Goal: Information Seeking & Learning: Learn about a topic

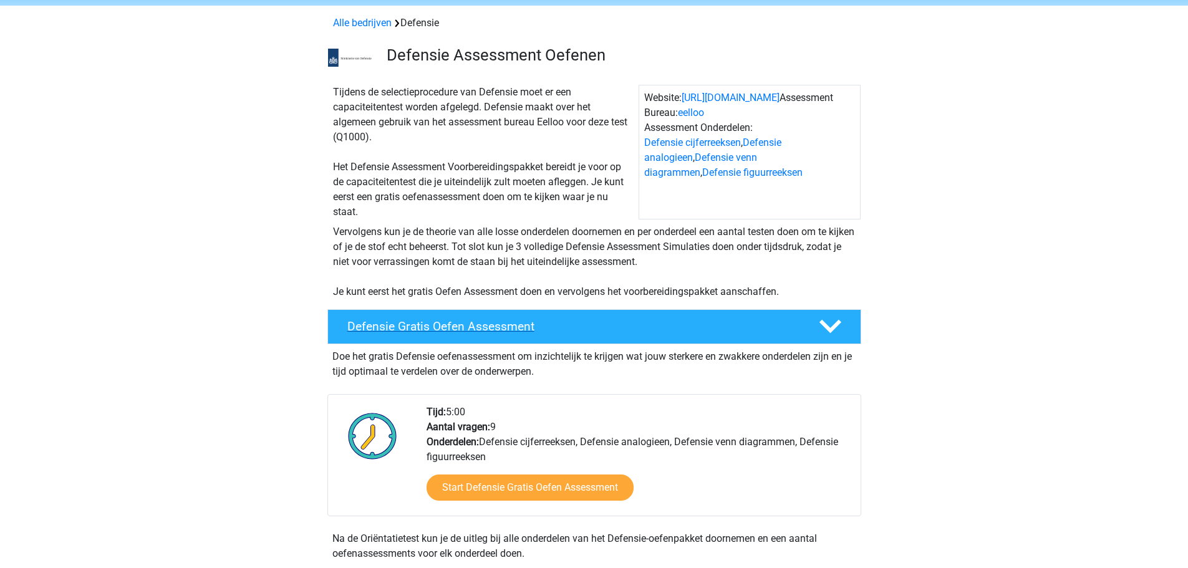
scroll to position [187, 0]
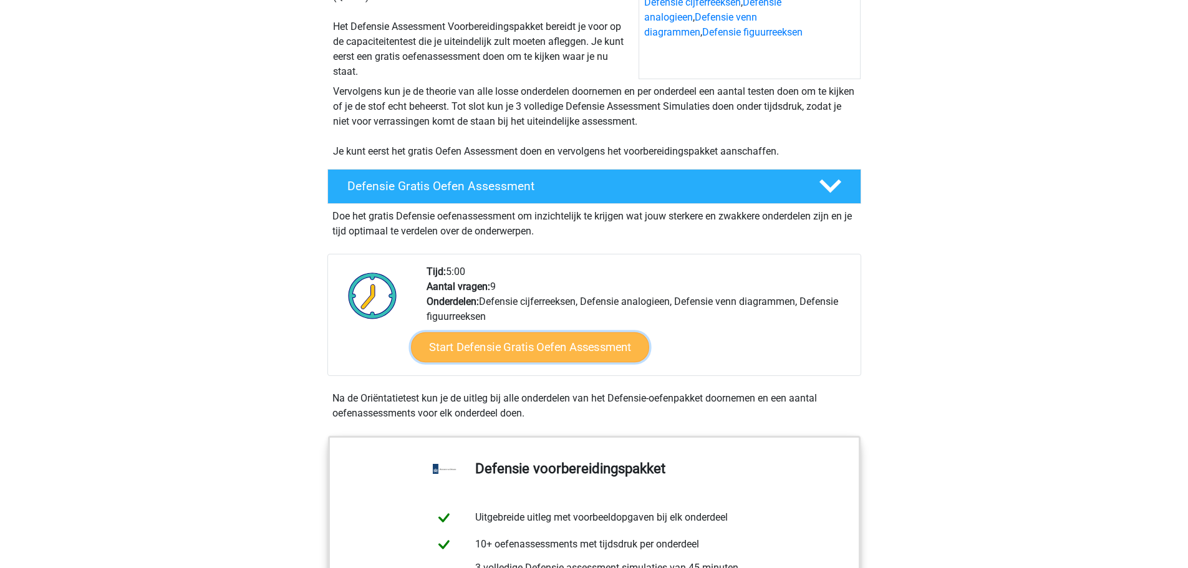
click at [519, 350] on link "Start Defensie Gratis Oefen Assessment" at bounding box center [530, 347] width 238 height 30
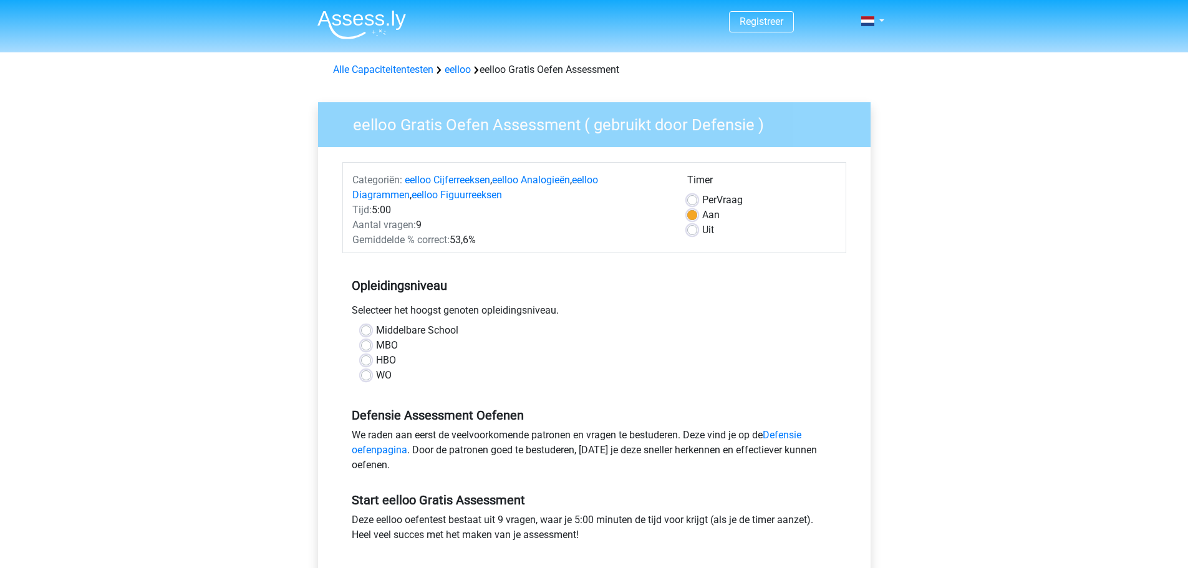
click at [376, 345] on label "MBO" at bounding box center [387, 345] width 22 height 15
click at [368, 345] on input "MBO" at bounding box center [366, 344] width 10 height 12
radio input "true"
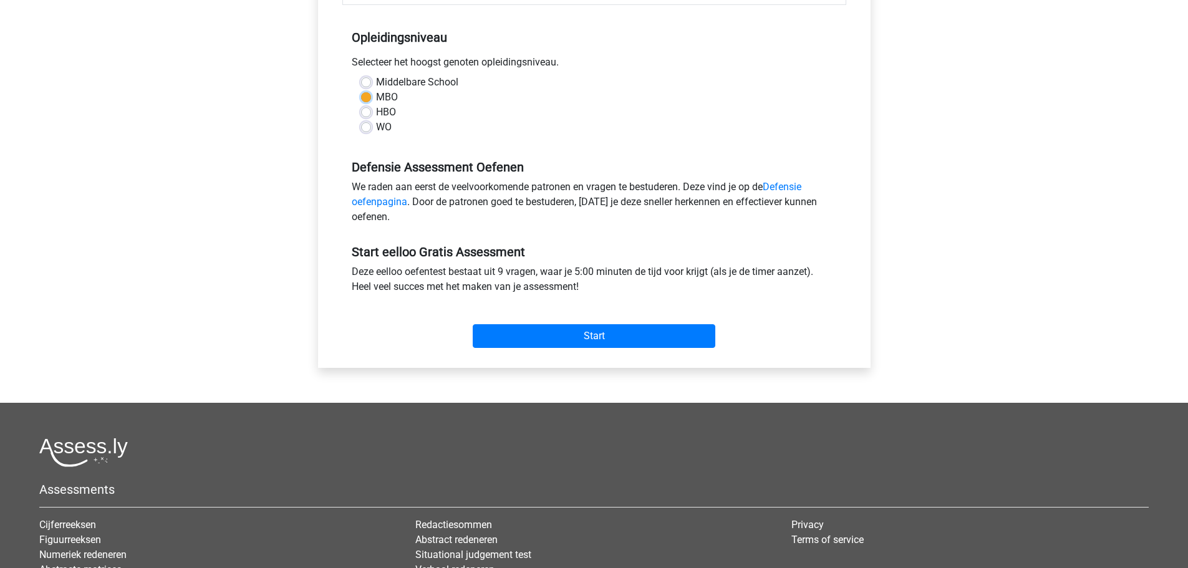
scroll to position [249, 0]
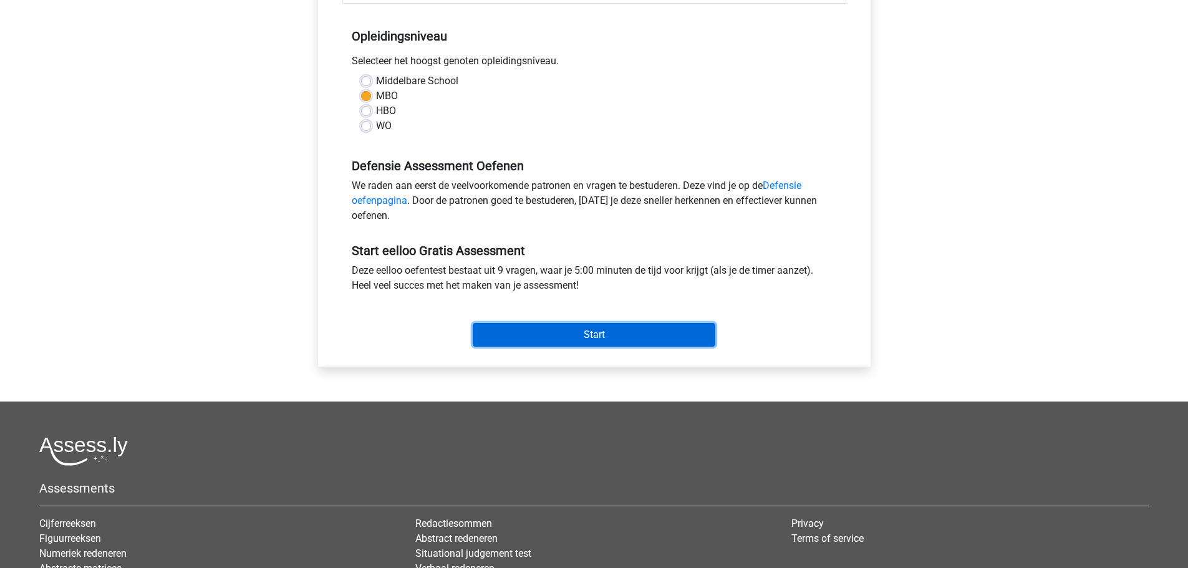
click at [612, 332] on input "Start" at bounding box center [594, 335] width 242 height 24
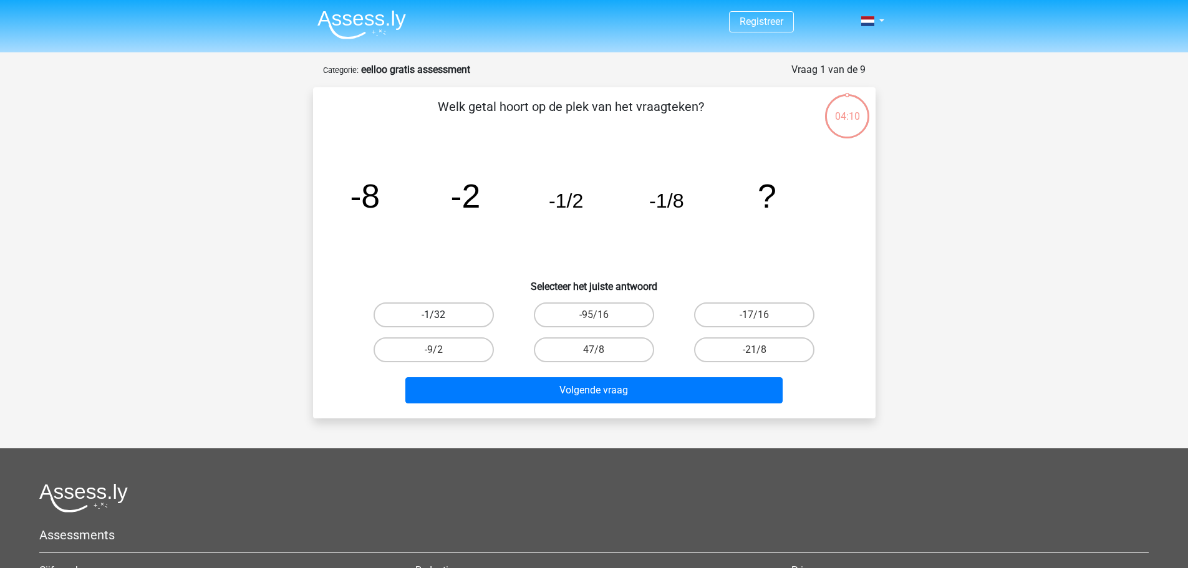
click at [451, 315] on label "-1/32" at bounding box center [433, 314] width 120 height 25
click at [441, 315] on input "-1/32" at bounding box center [437, 319] width 8 height 8
radio input "true"
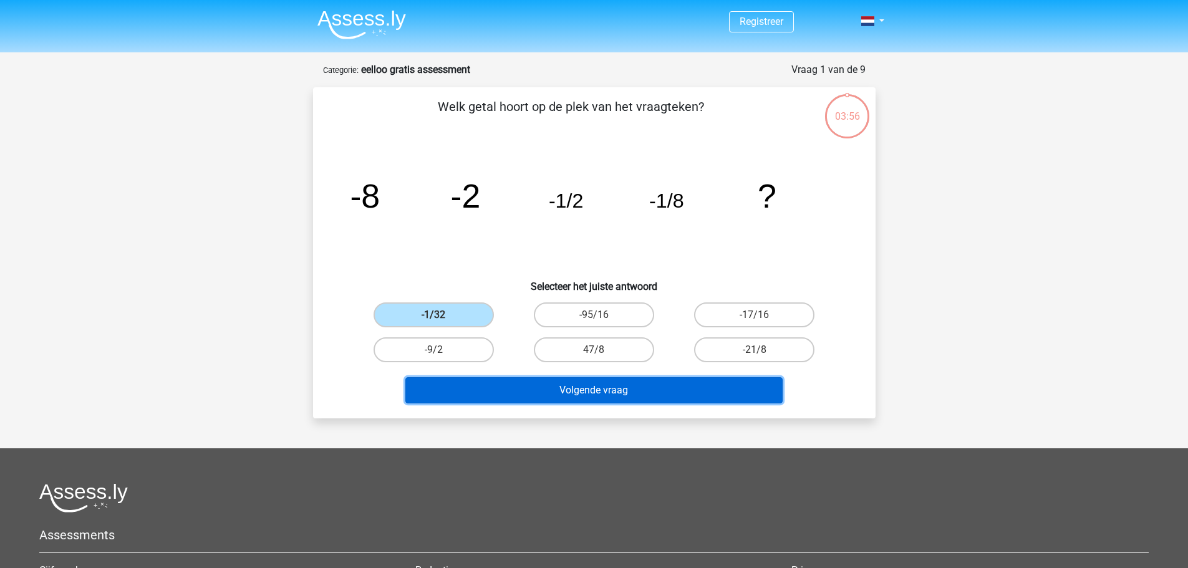
click at [559, 388] on button "Volgende vraag" at bounding box center [593, 390] width 377 height 26
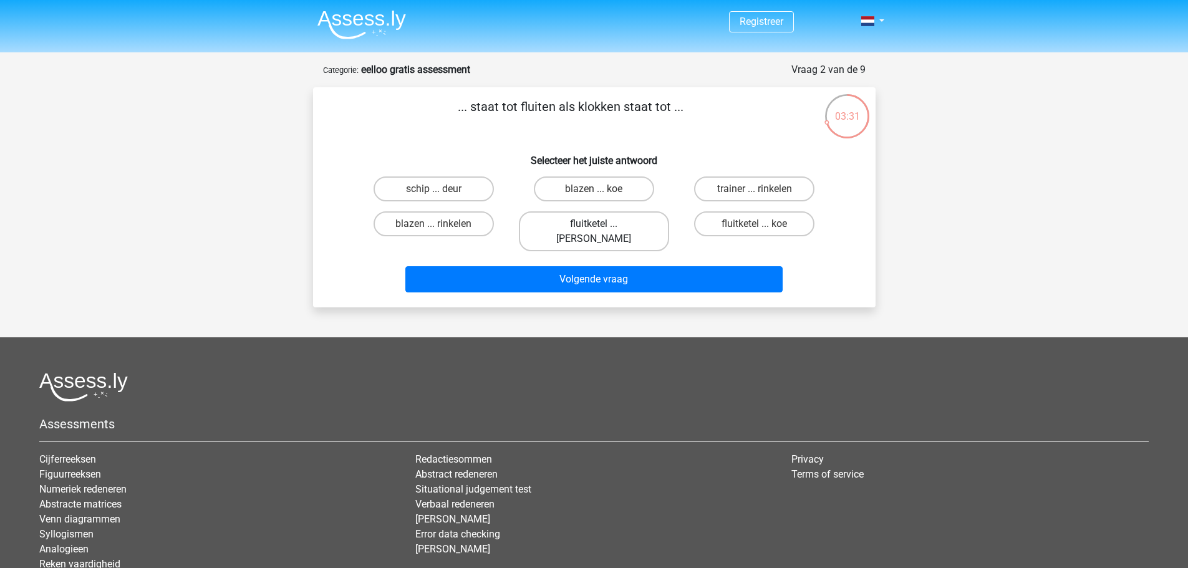
click at [629, 222] on label "fluitketel ... luiden" at bounding box center [594, 231] width 150 height 40
click at [602, 224] on input "fluitketel ... luiden" at bounding box center [597, 228] width 8 height 8
radio input "true"
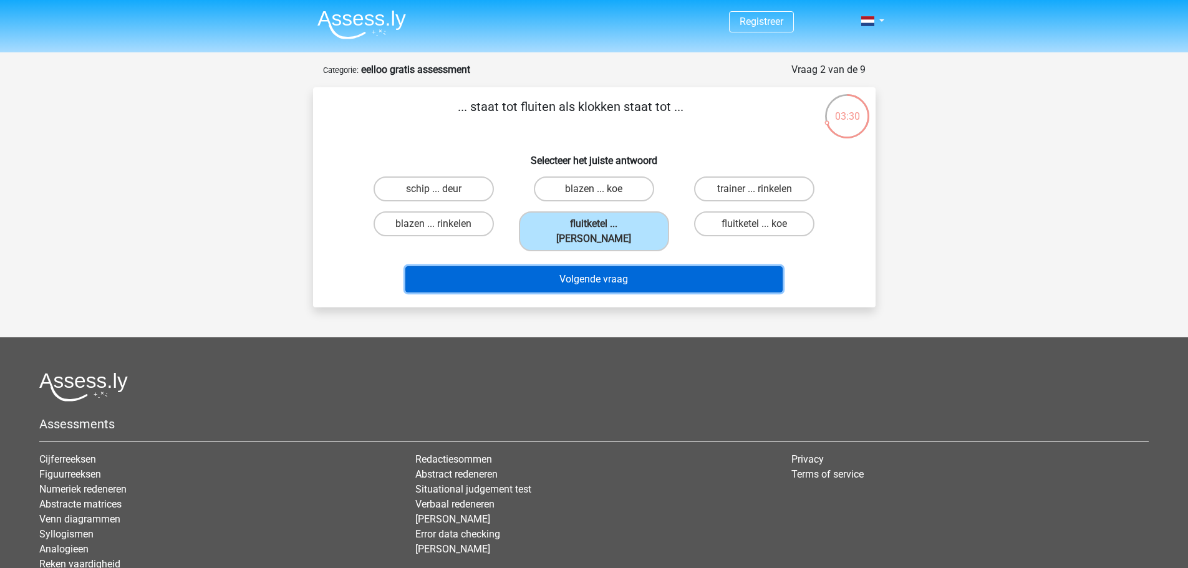
click at [636, 266] on button "Volgende vraag" at bounding box center [593, 279] width 377 height 26
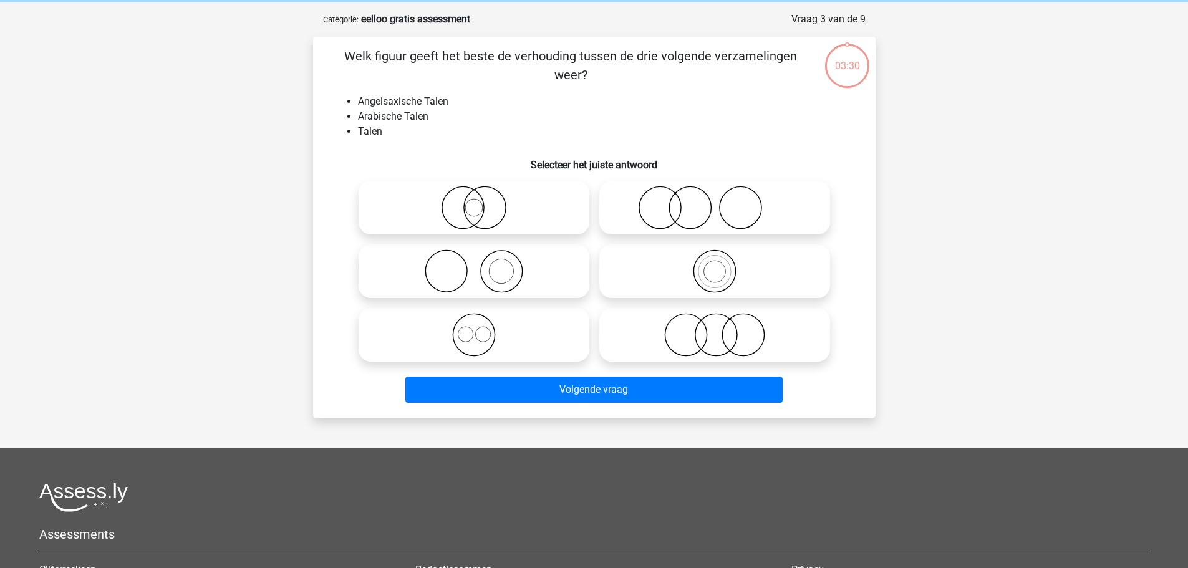
scroll to position [62, 0]
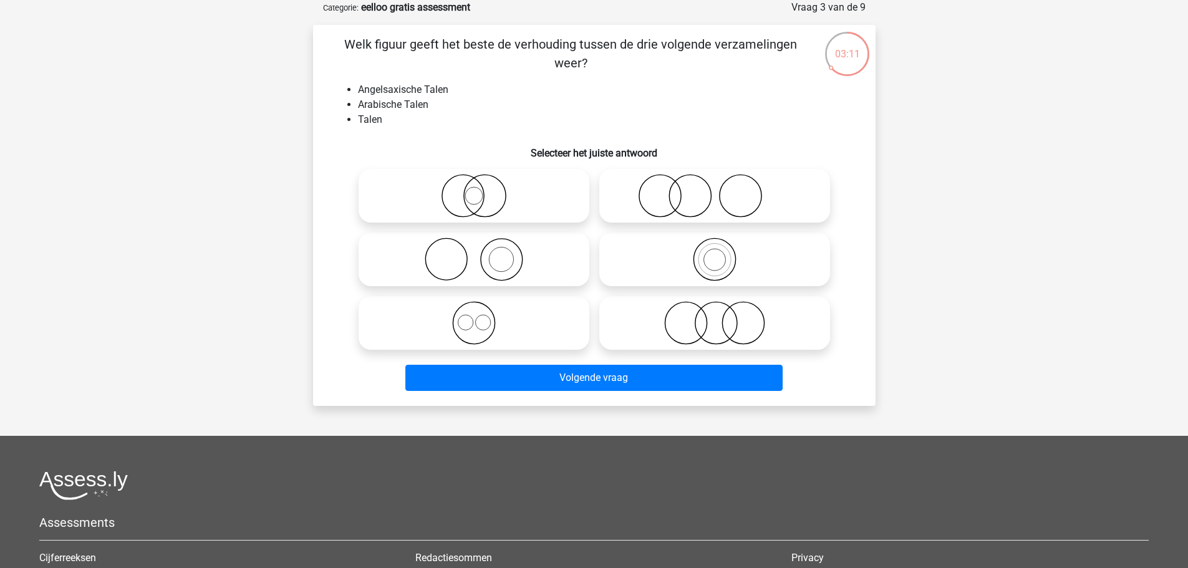
click at [477, 201] on icon at bounding box center [473, 196] width 221 height 44
click at [477, 190] on input "radio" at bounding box center [478, 185] width 8 height 8
radio input "true"
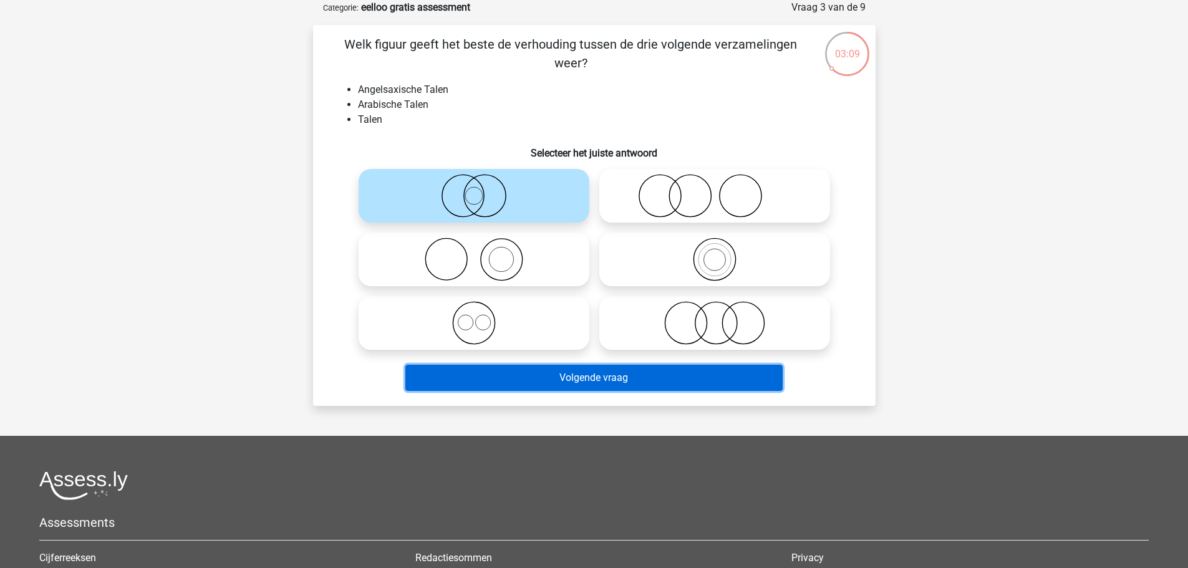
click at [603, 381] on button "Volgende vraag" at bounding box center [593, 378] width 377 height 26
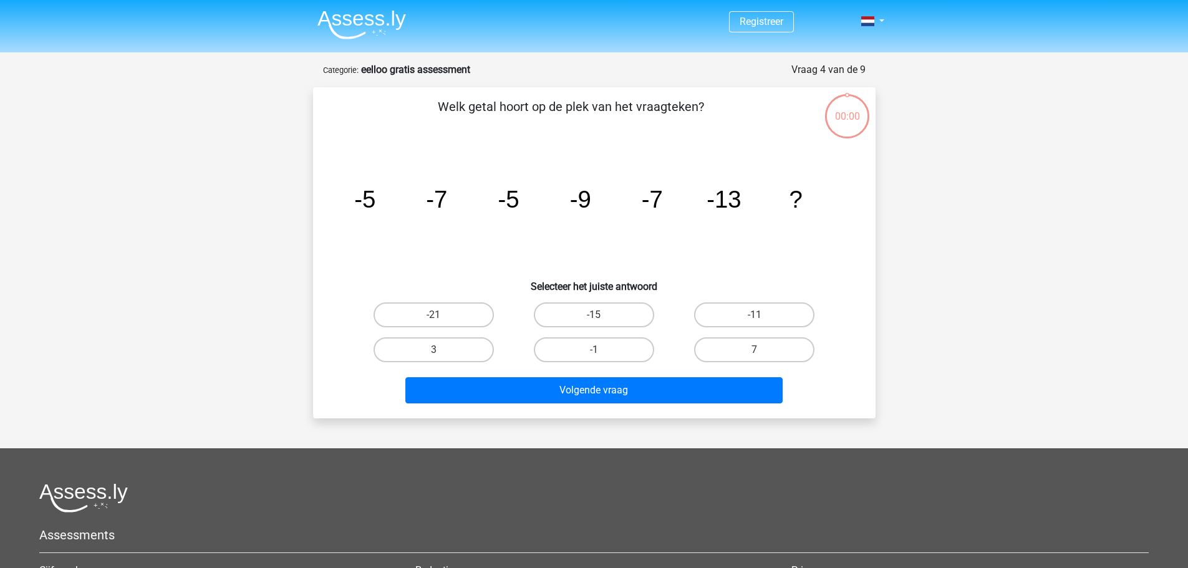
scroll to position [62, 0]
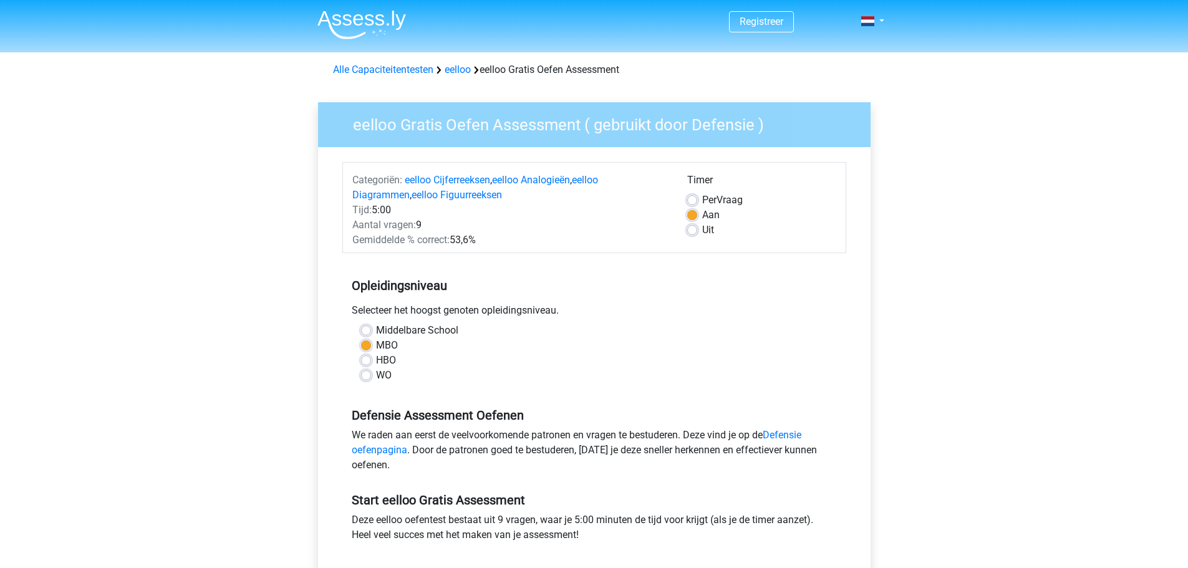
scroll to position [249, 0]
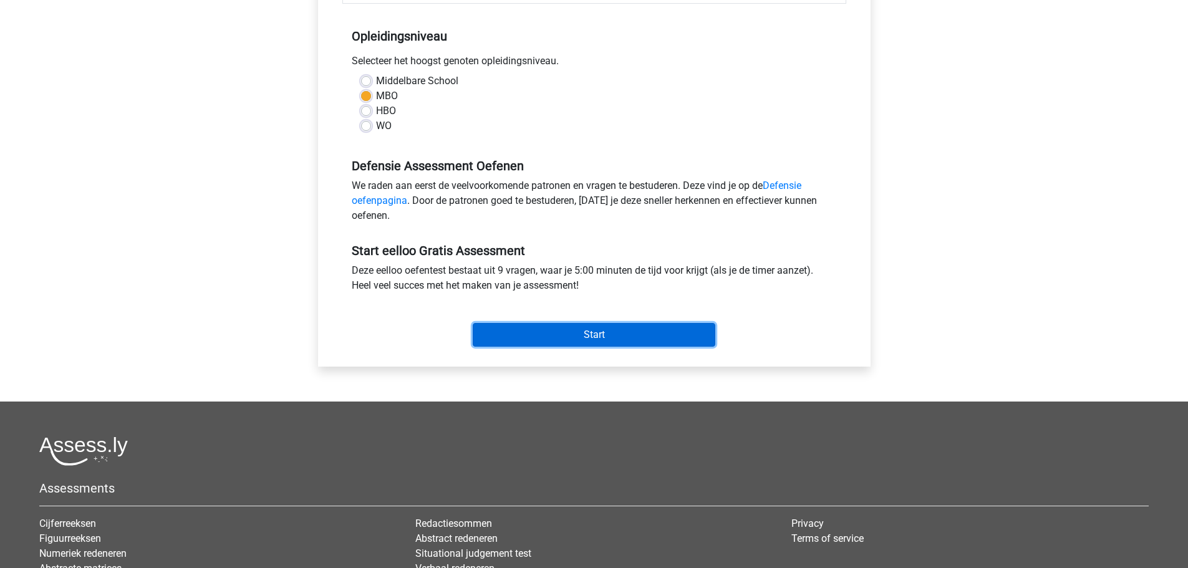
click at [577, 330] on input "Start" at bounding box center [594, 335] width 242 height 24
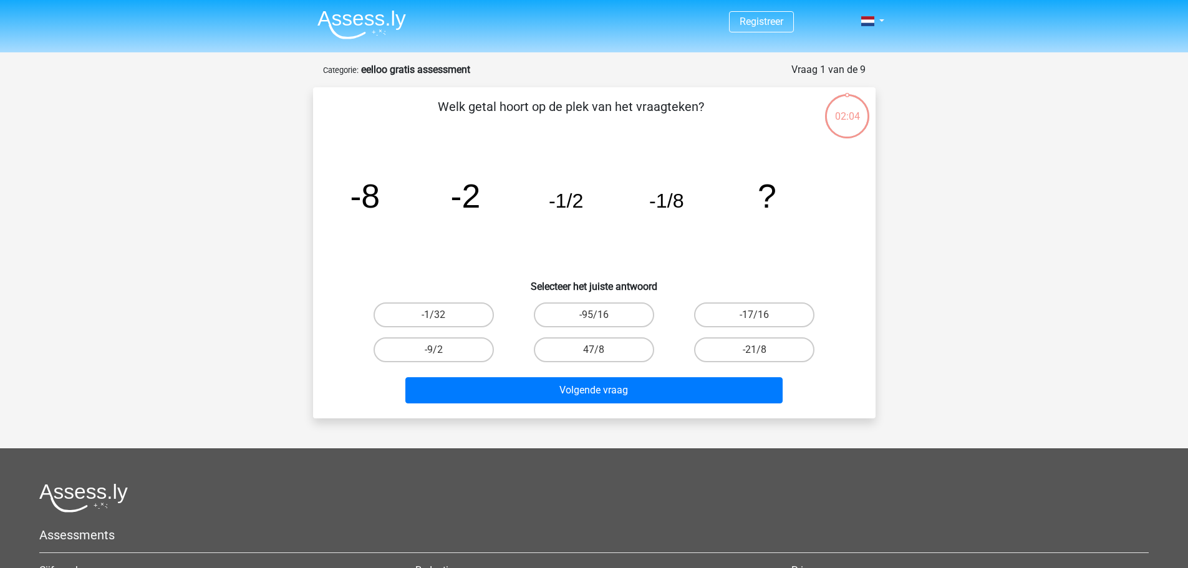
drag, startPoint x: 764, startPoint y: 439, endPoint x: 199, endPoint y: 152, distance: 632.8
click at [201, 154] on div "Registreer" at bounding box center [594, 388] width 1188 height 777
click at [444, 314] on label "-1/32" at bounding box center [433, 314] width 120 height 25
click at [441, 315] on input "-1/32" at bounding box center [437, 319] width 8 height 8
radio input "true"
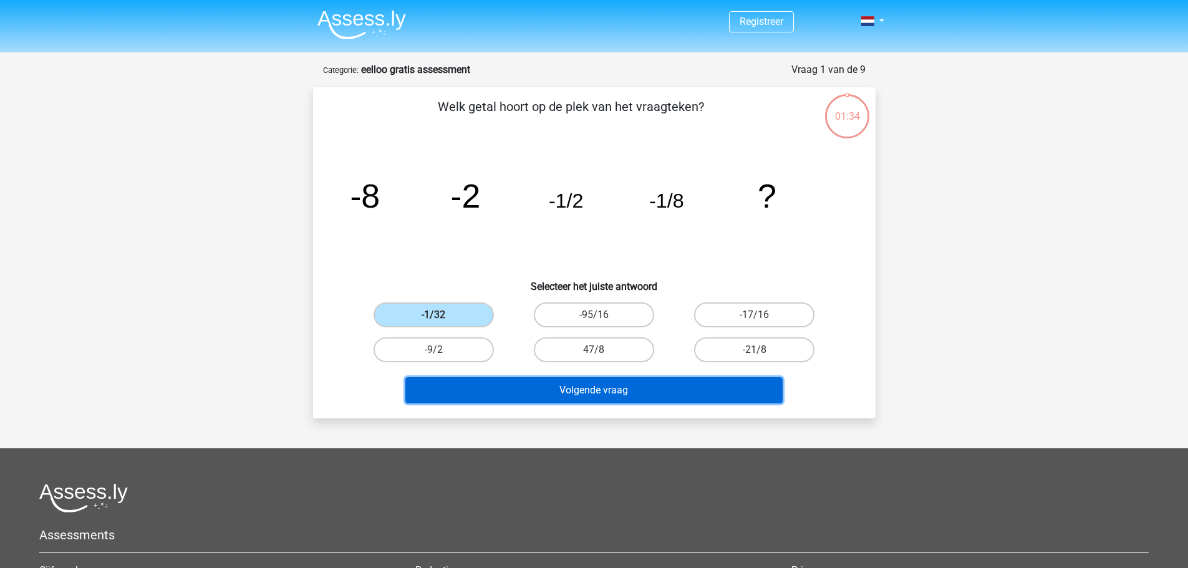
click at [611, 398] on button "Volgende vraag" at bounding box center [593, 390] width 377 height 26
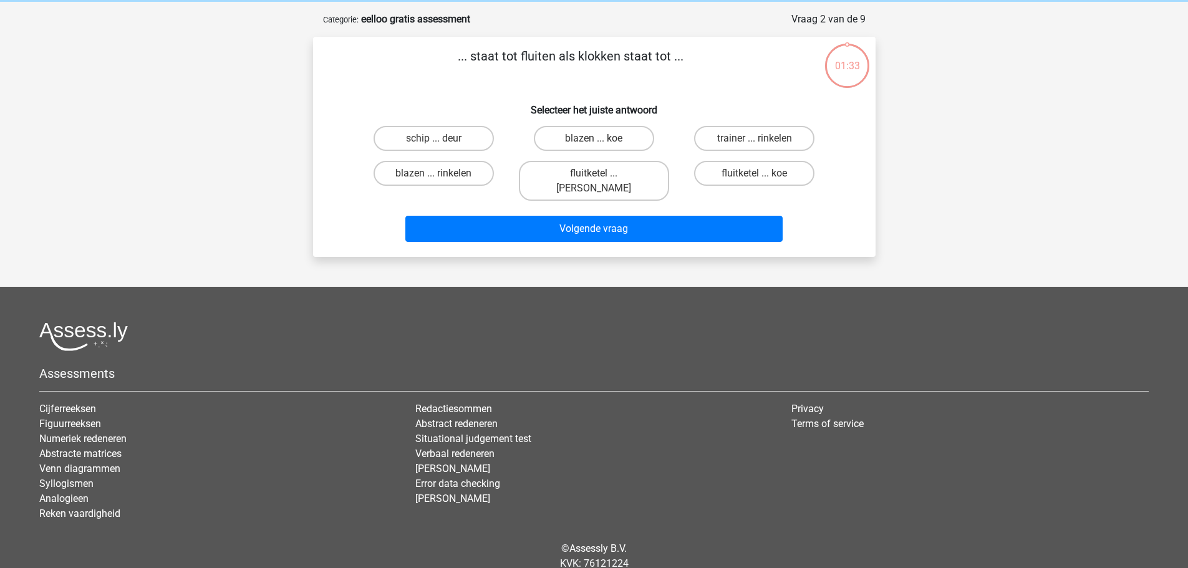
scroll to position [62, 0]
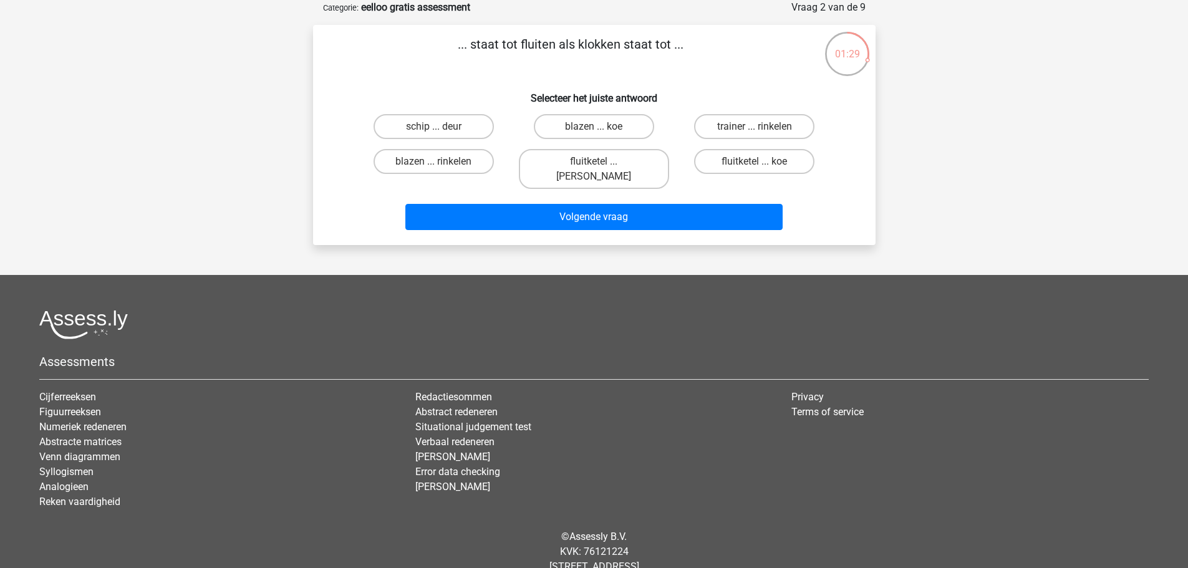
click at [595, 166] on input "fluitketel ... luiden" at bounding box center [597, 165] width 8 height 8
radio input "true"
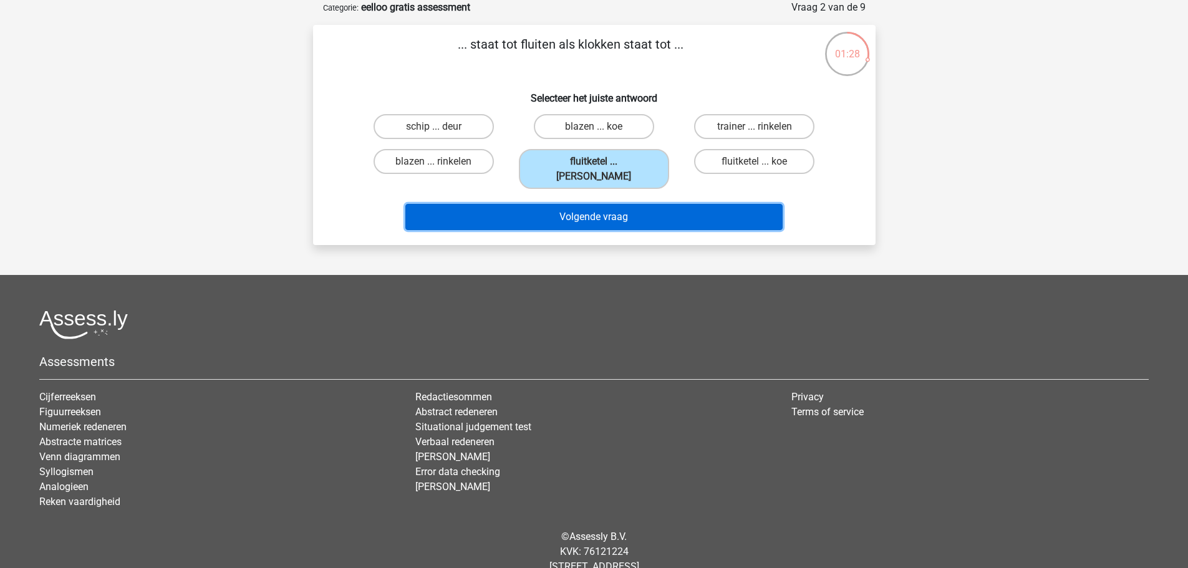
click at [603, 204] on button "Volgende vraag" at bounding box center [593, 217] width 377 height 26
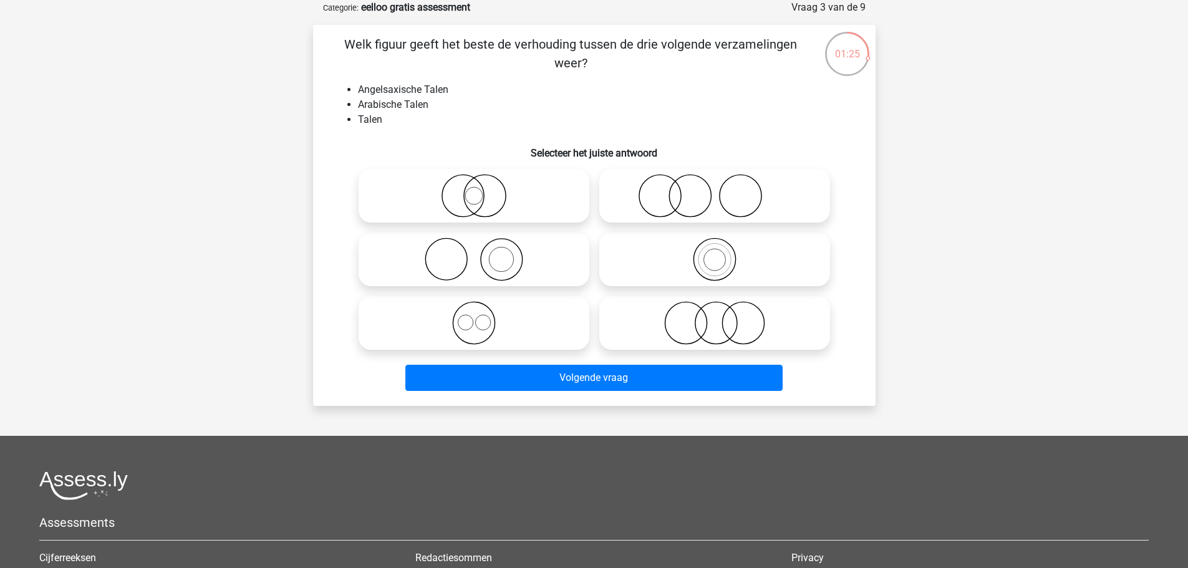
click at [473, 191] on icon at bounding box center [473, 196] width 221 height 44
click at [474, 190] on input "radio" at bounding box center [478, 185] width 8 height 8
radio input "true"
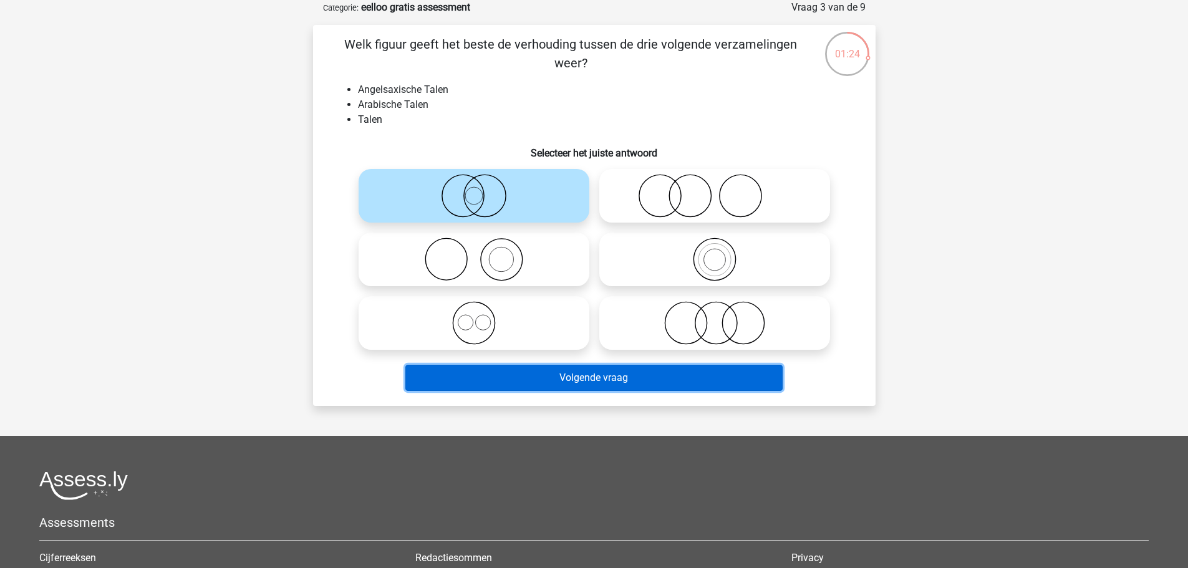
click at [560, 378] on button "Volgende vraag" at bounding box center [593, 378] width 377 height 26
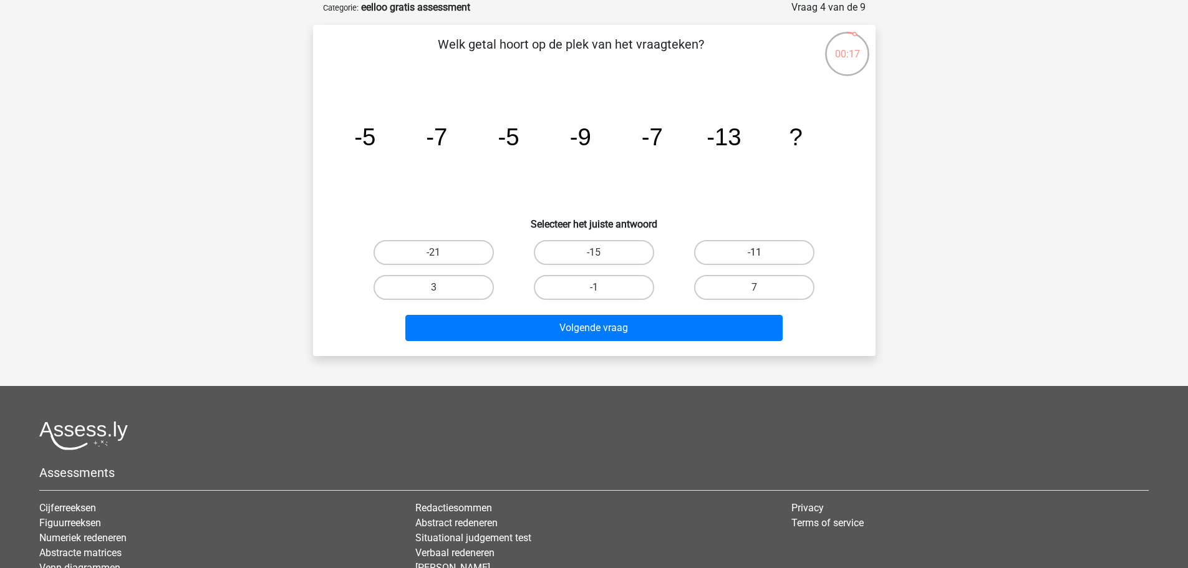
click at [773, 249] on label "-11" at bounding box center [754, 252] width 120 height 25
click at [762, 252] on input "-11" at bounding box center [758, 256] width 8 height 8
radio input "true"
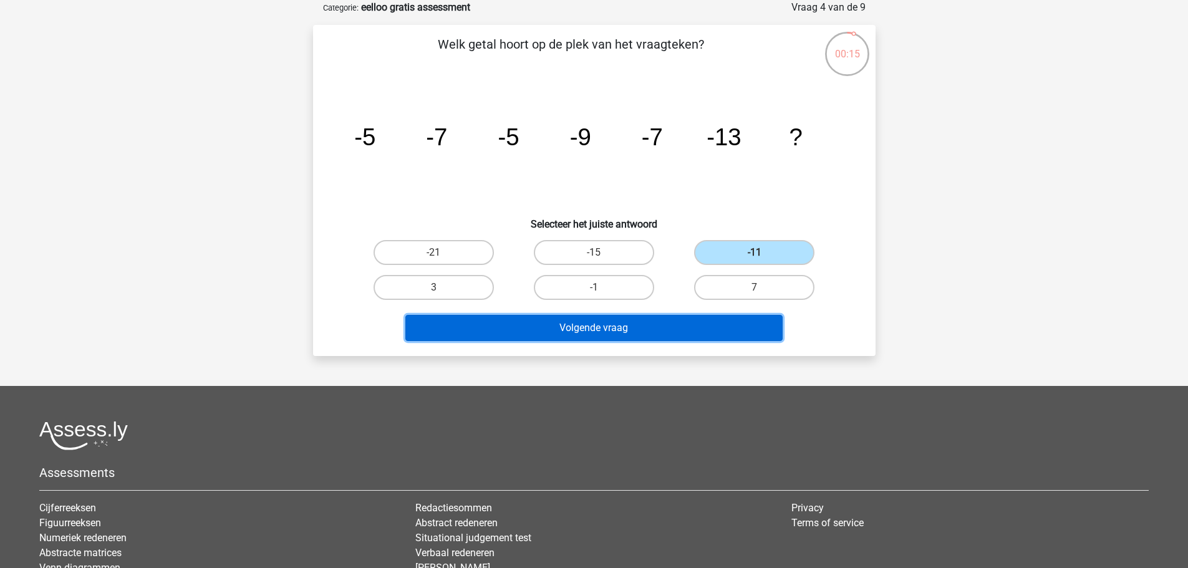
click at [626, 329] on button "Volgende vraag" at bounding box center [593, 328] width 377 height 26
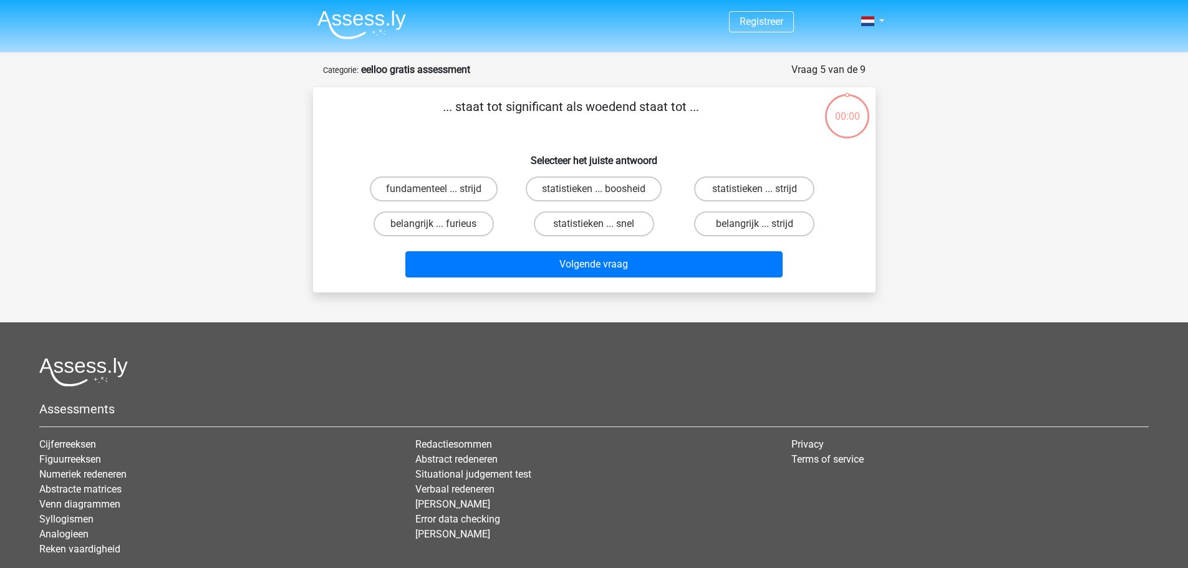
scroll to position [62, 0]
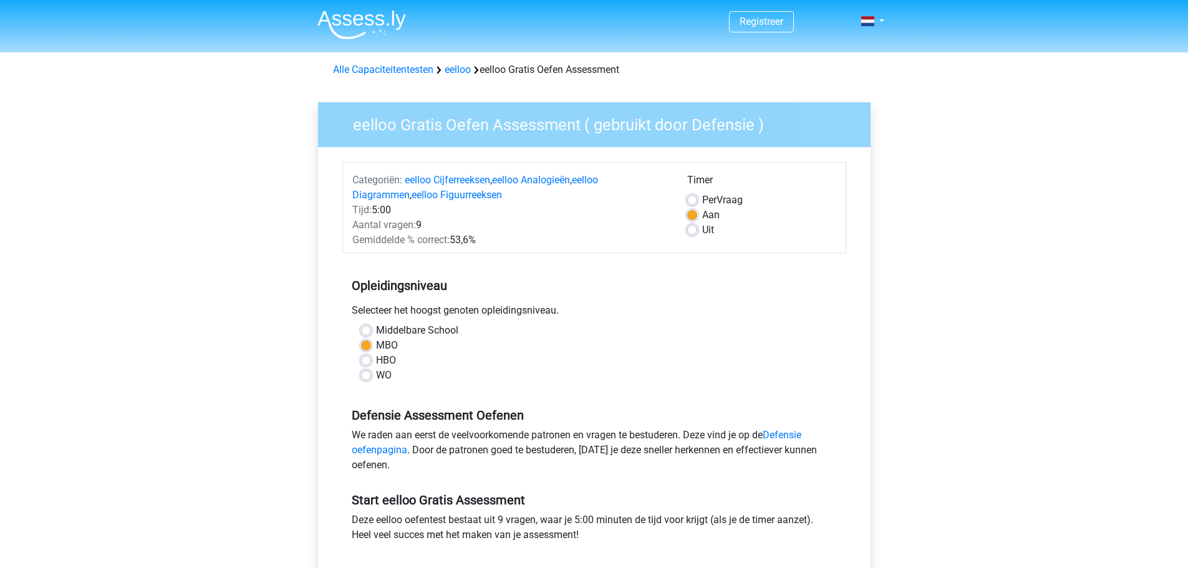
scroll to position [249, 0]
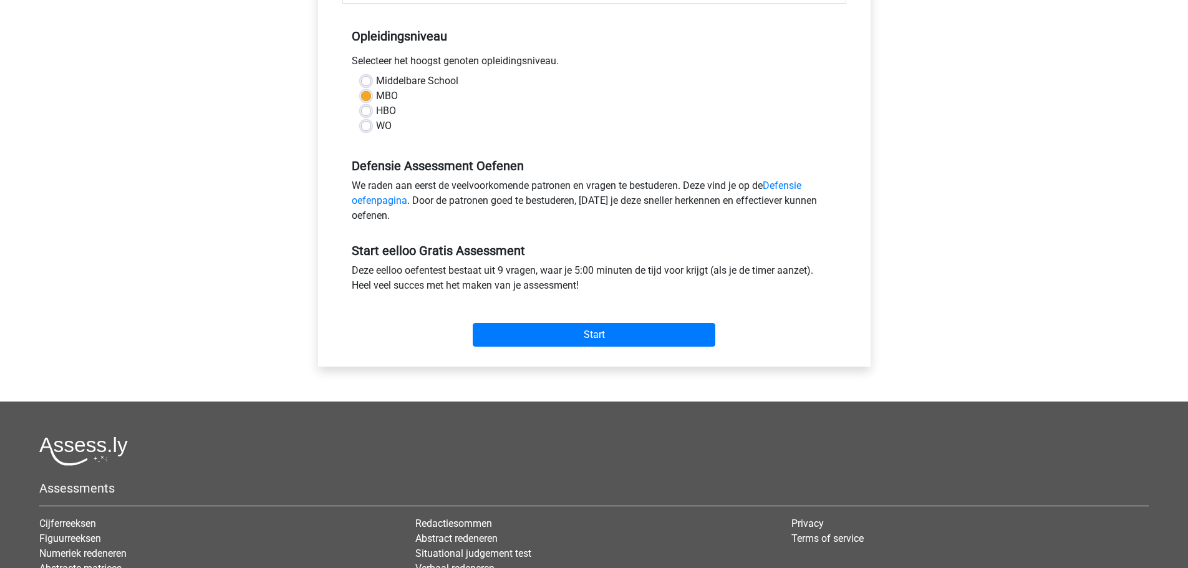
click at [376, 80] on label "Middelbare School" at bounding box center [417, 81] width 82 height 15
click at [365, 80] on input "Middelbare School" at bounding box center [366, 80] width 10 height 12
radio input "true"
click at [578, 332] on input "Start" at bounding box center [594, 335] width 242 height 24
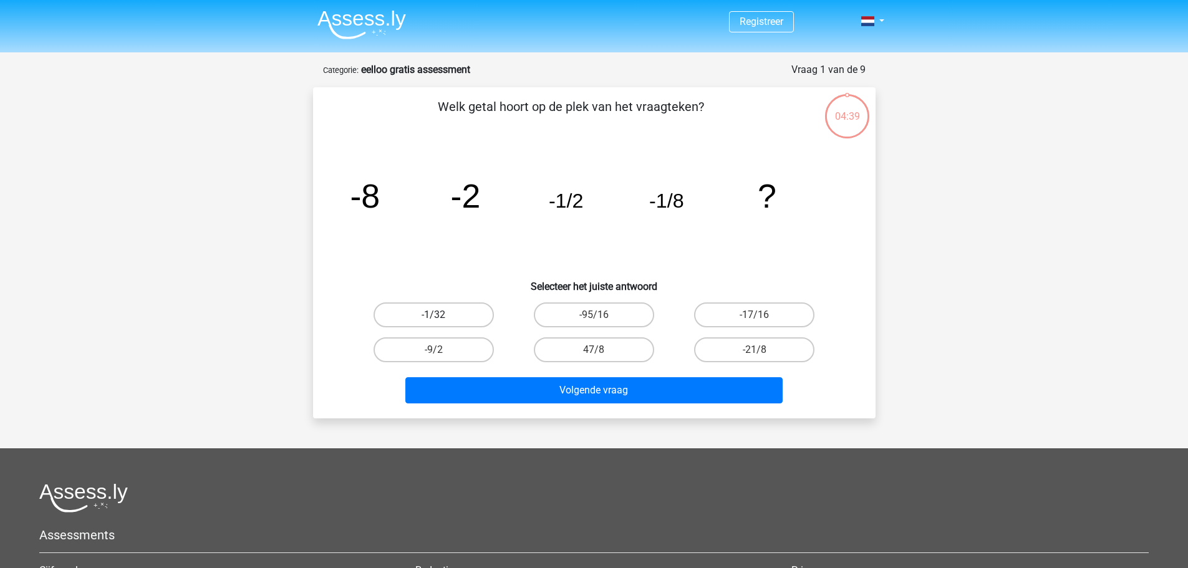
click at [464, 310] on label "-1/32" at bounding box center [433, 314] width 120 height 25
click at [441, 315] on input "-1/32" at bounding box center [437, 319] width 8 height 8
radio input "true"
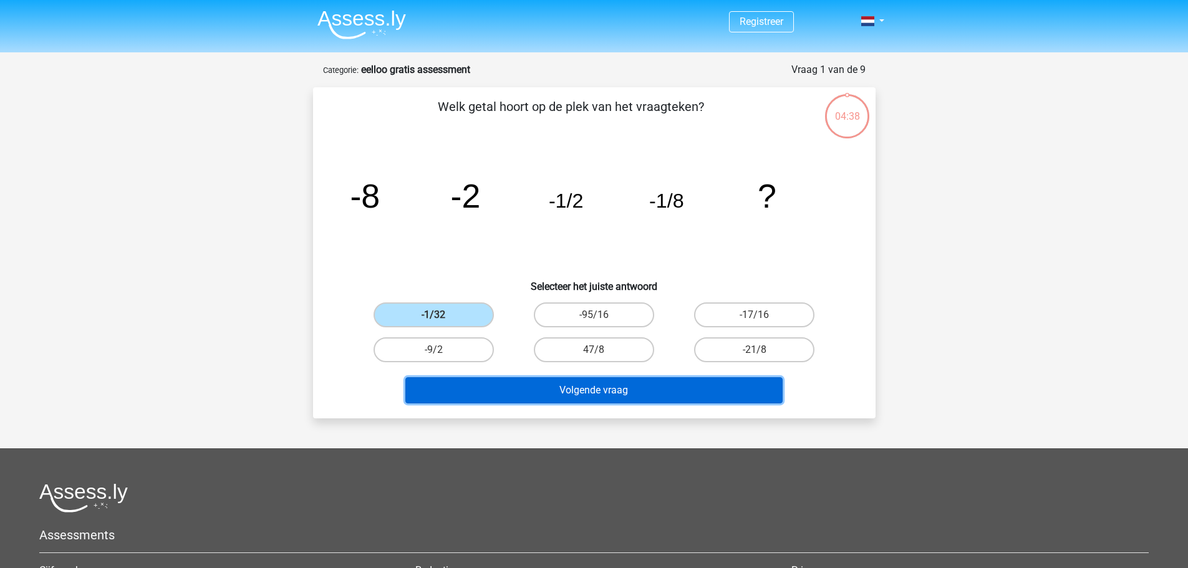
click at [558, 391] on button "Volgende vraag" at bounding box center [593, 390] width 377 height 26
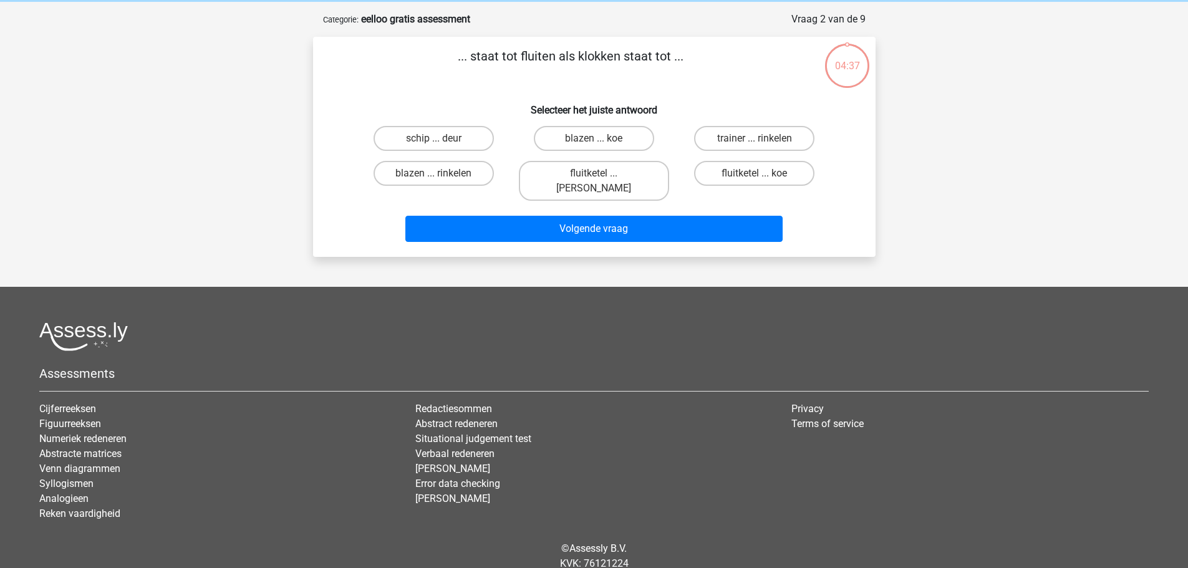
scroll to position [62, 0]
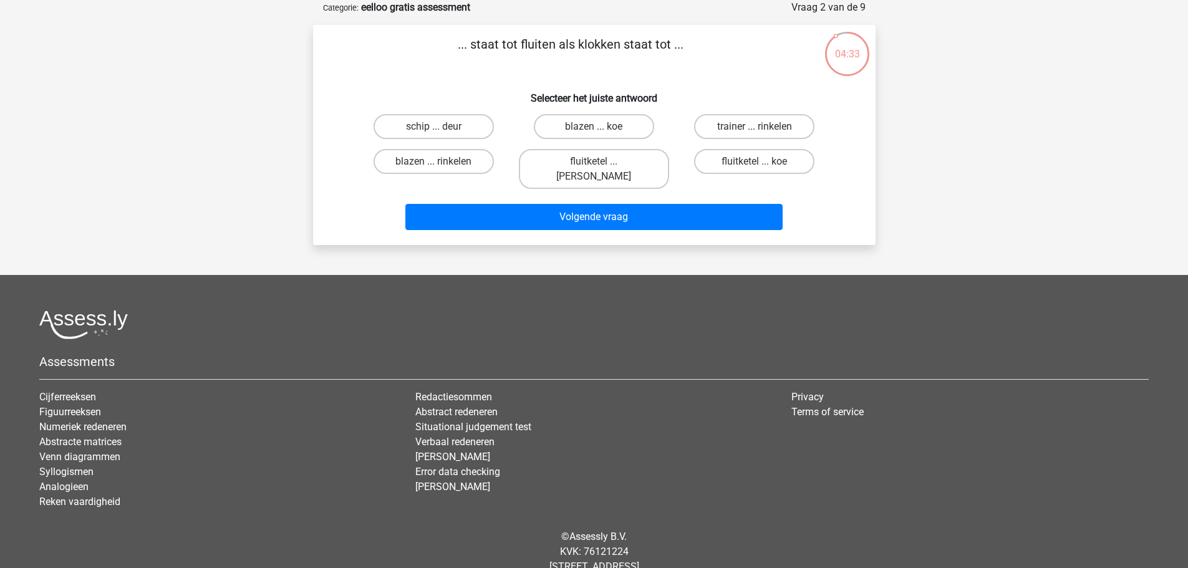
click at [595, 165] on input "fluitketel ... luiden" at bounding box center [597, 165] width 8 height 8
radio input "true"
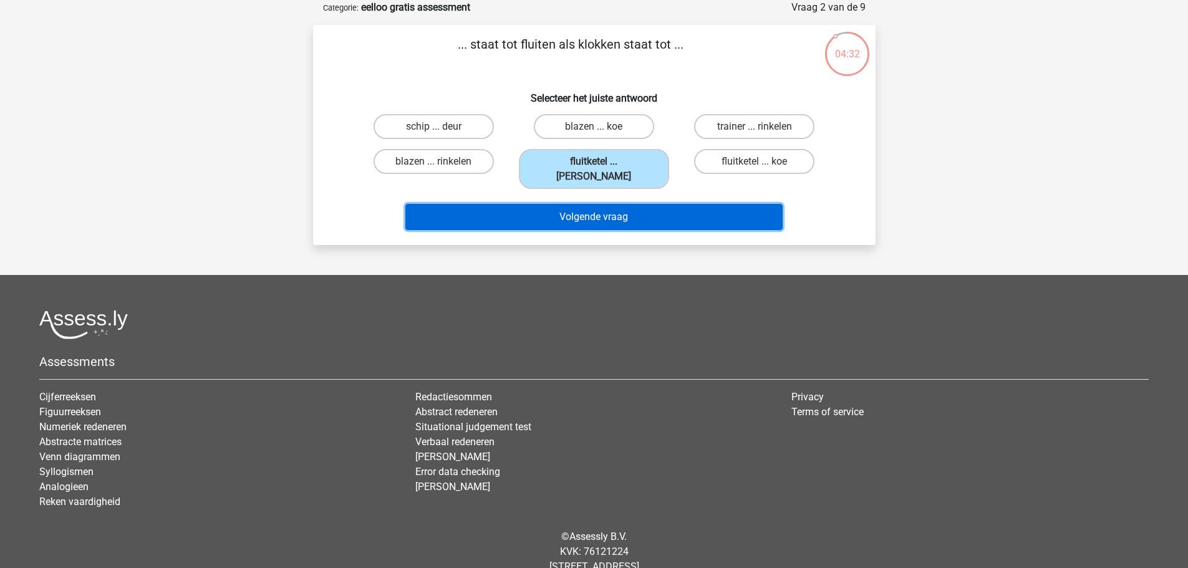
click at [608, 204] on button "Volgende vraag" at bounding box center [593, 217] width 377 height 26
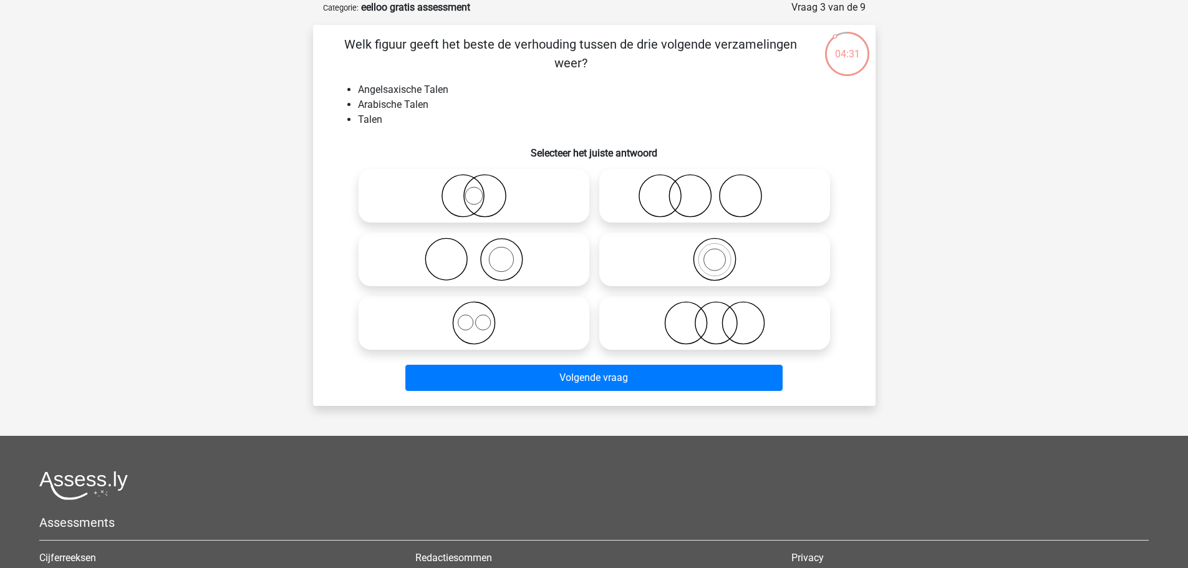
click at [469, 203] on icon at bounding box center [473, 196] width 221 height 44
click at [474, 190] on input "radio" at bounding box center [478, 185] width 8 height 8
radio input "true"
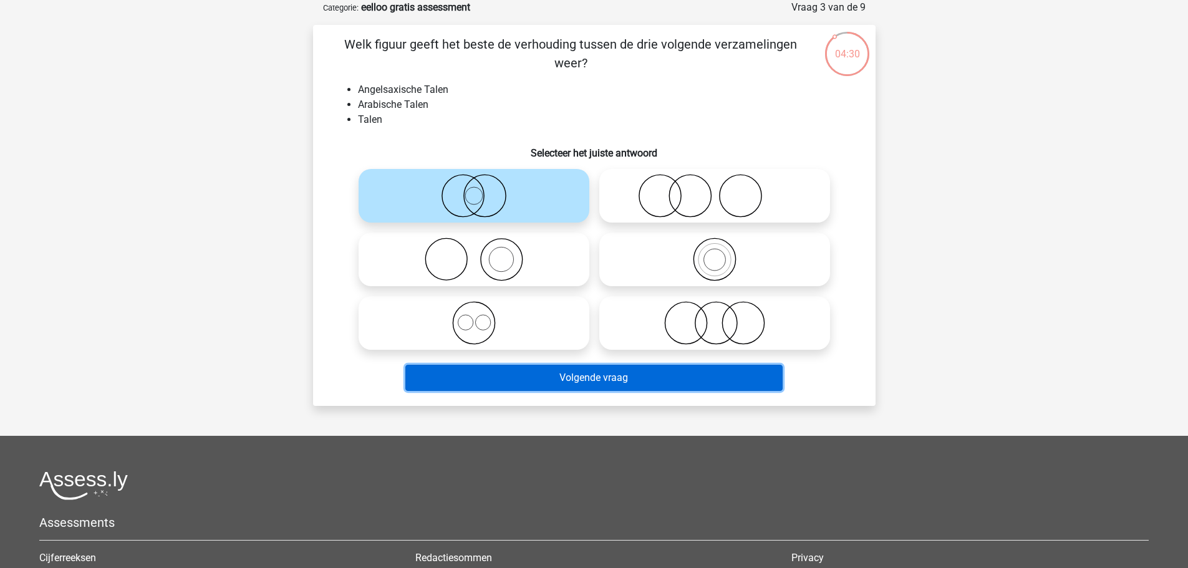
click at [595, 372] on button "Volgende vraag" at bounding box center [593, 378] width 377 height 26
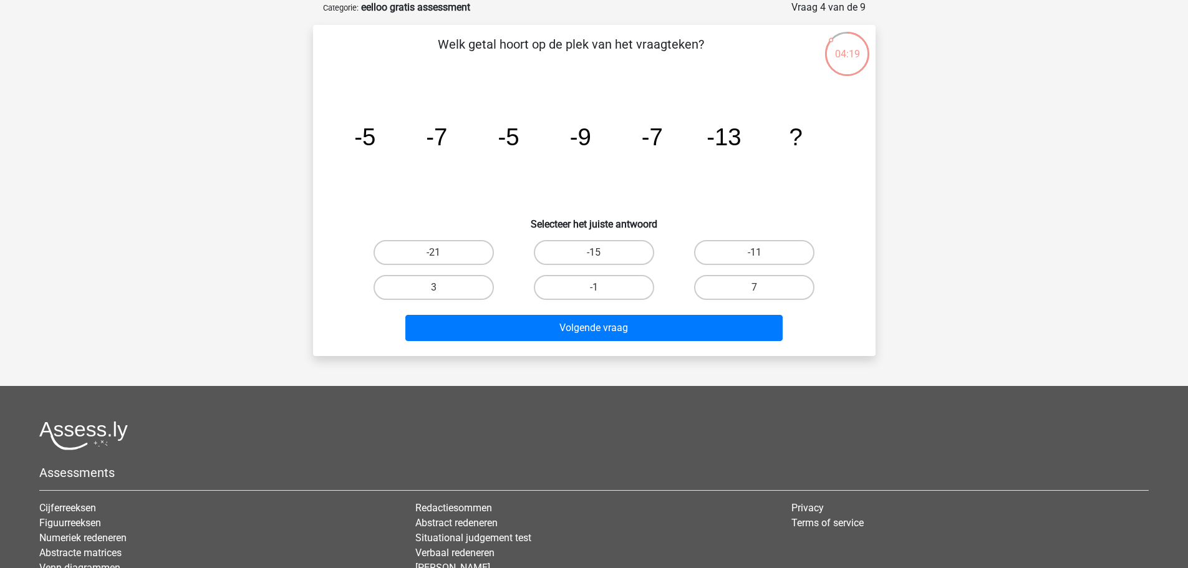
click at [762, 253] on input "-11" at bounding box center [758, 256] width 8 height 8
radio input "true"
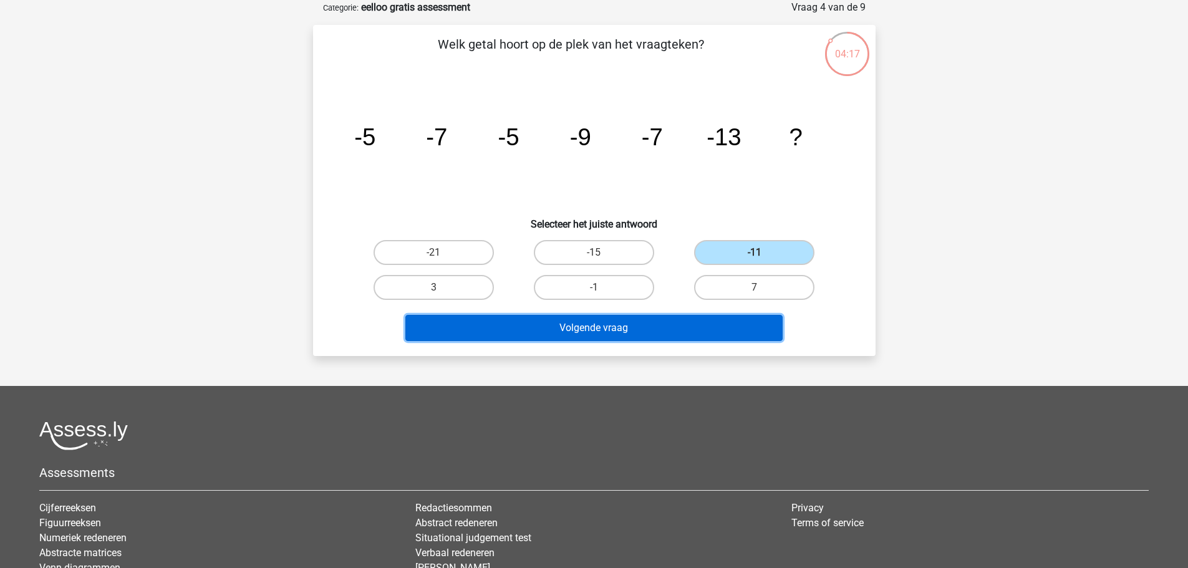
click at [565, 326] on button "Volgende vraag" at bounding box center [593, 328] width 377 height 26
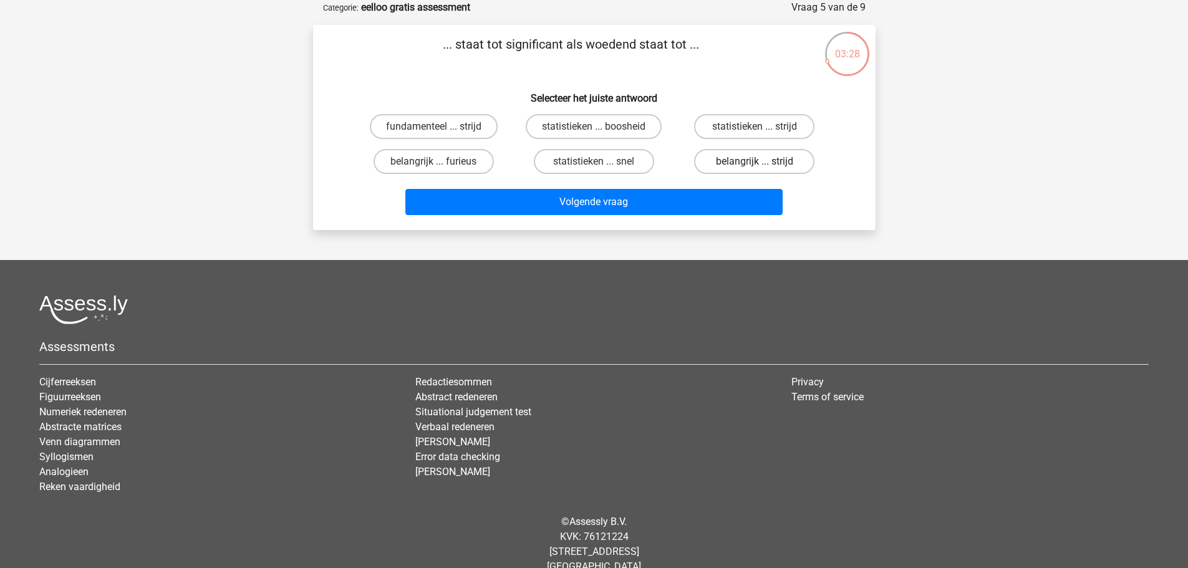
click at [758, 159] on label "belangrijk ... strijd" at bounding box center [754, 161] width 120 height 25
click at [758, 161] on input "belangrijk ... strijd" at bounding box center [758, 165] width 8 height 8
radio input "true"
click at [460, 156] on label "belangrijk ... furieus" at bounding box center [433, 161] width 120 height 25
click at [441, 161] on input "belangrijk ... furieus" at bounding box center [437, 165] width 8 height 8
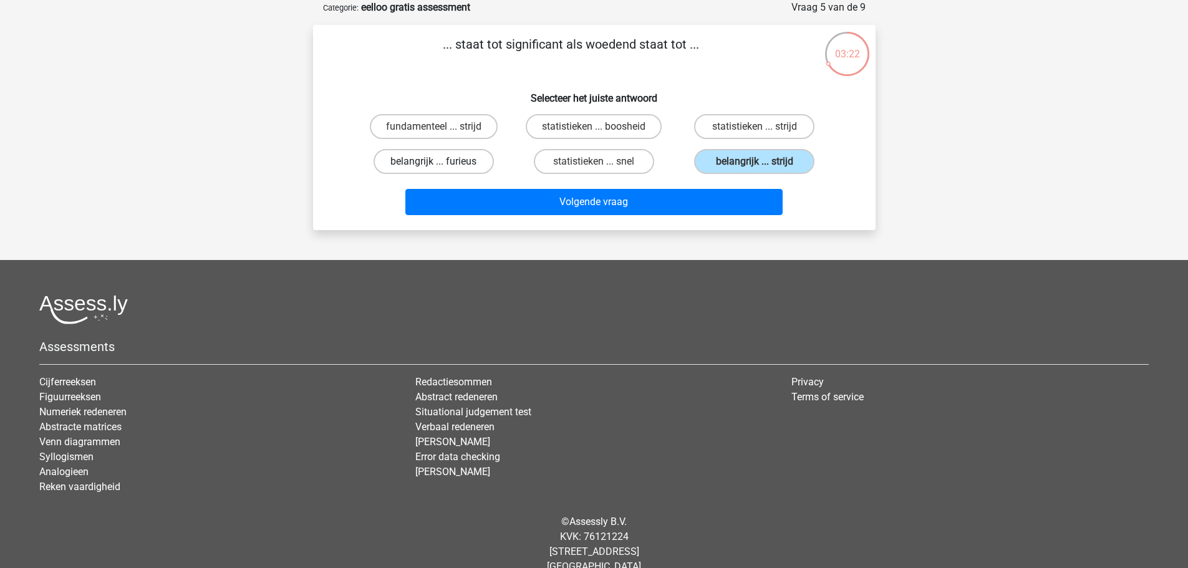
radio input "true"
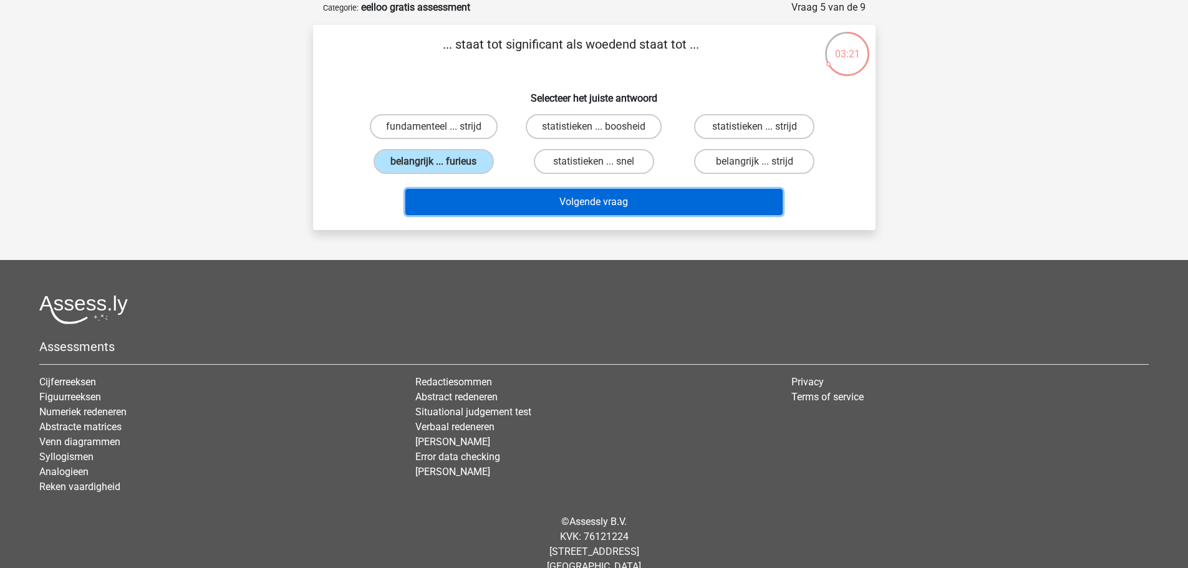
click at [569, 199] on button "Volgende vraag" at bounding box center [593, 202] width 377 height 26
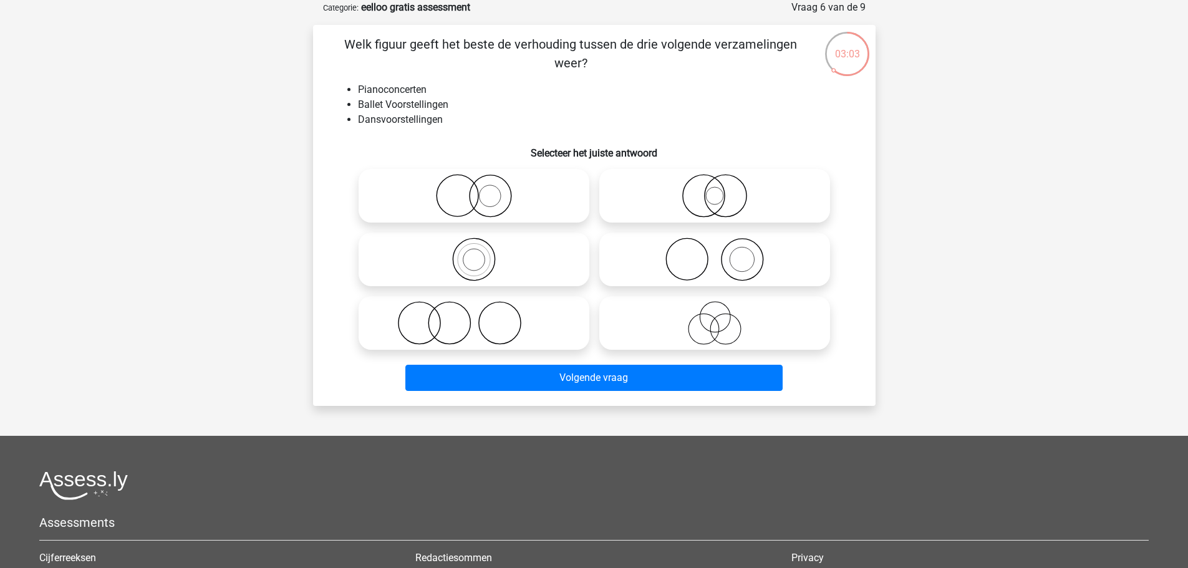
click at [724, 258] on icon at bounding box center [714, 260] width 221 height 44
click at [722, 253] on input "radio" at bounding box center [718, 249] width 8 height 8
radio input "true"
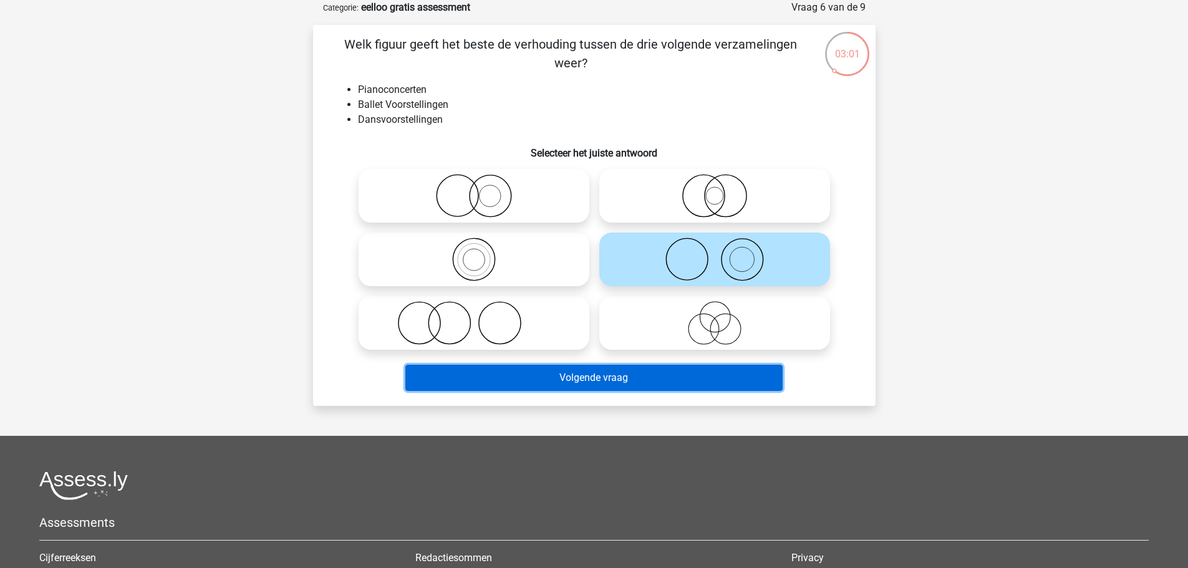
click at [608, 374] on button "Volgende vraag" at bounding box center [593, 378] width 377 height 26
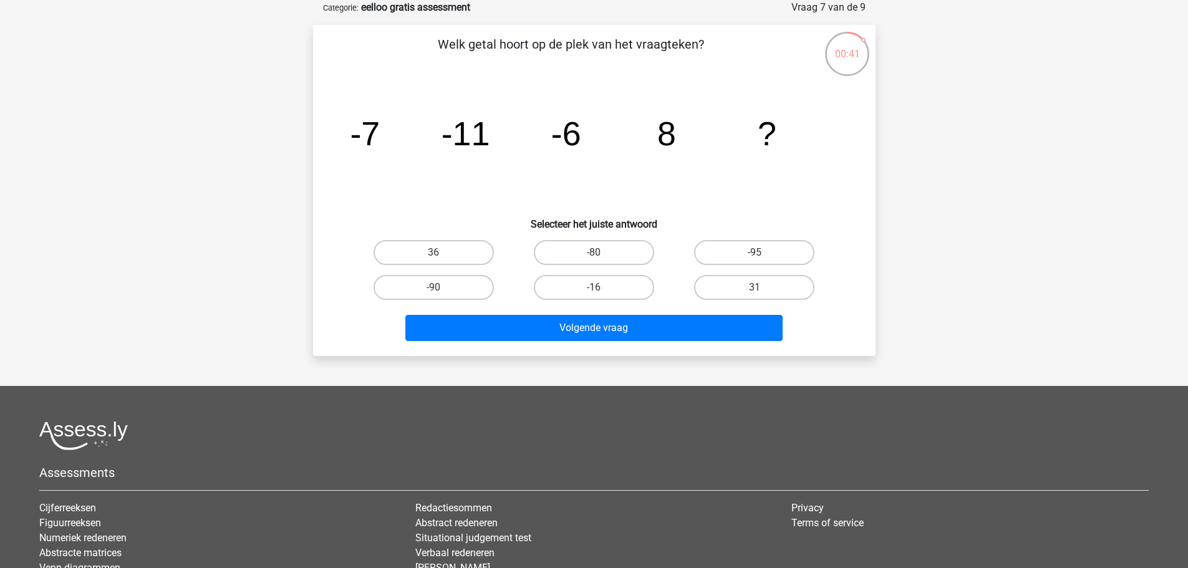
click at [755, 290] on input "31" at bounding box center [758, 291] width 8 height 8
radio input "true"
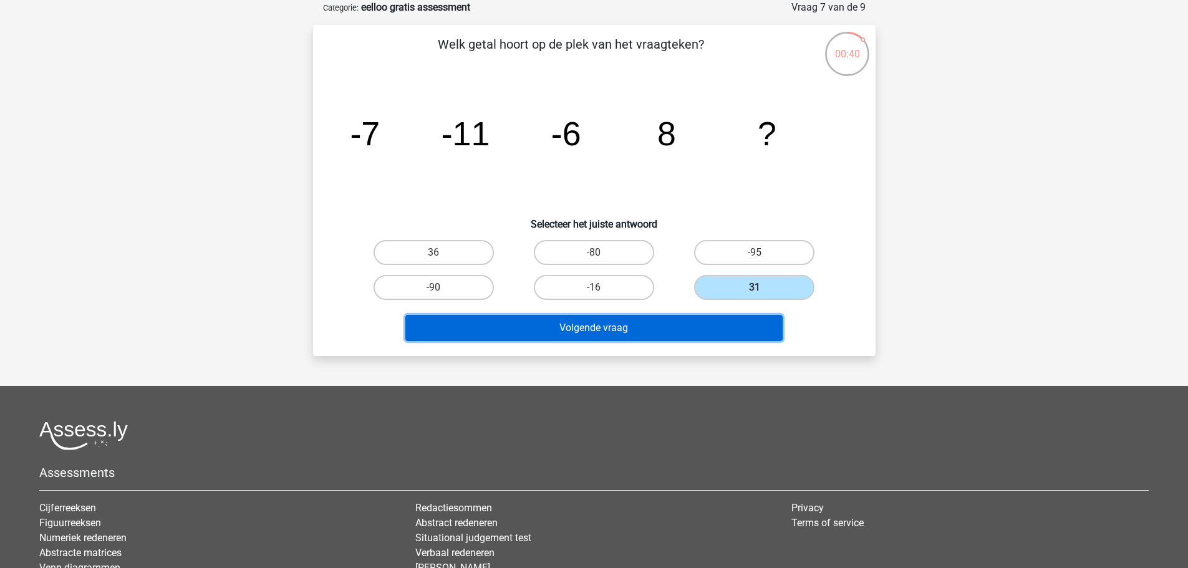
click at [663, 330] on button "Volgende vraag" at bounding box center [593, 328] width 377 height 26
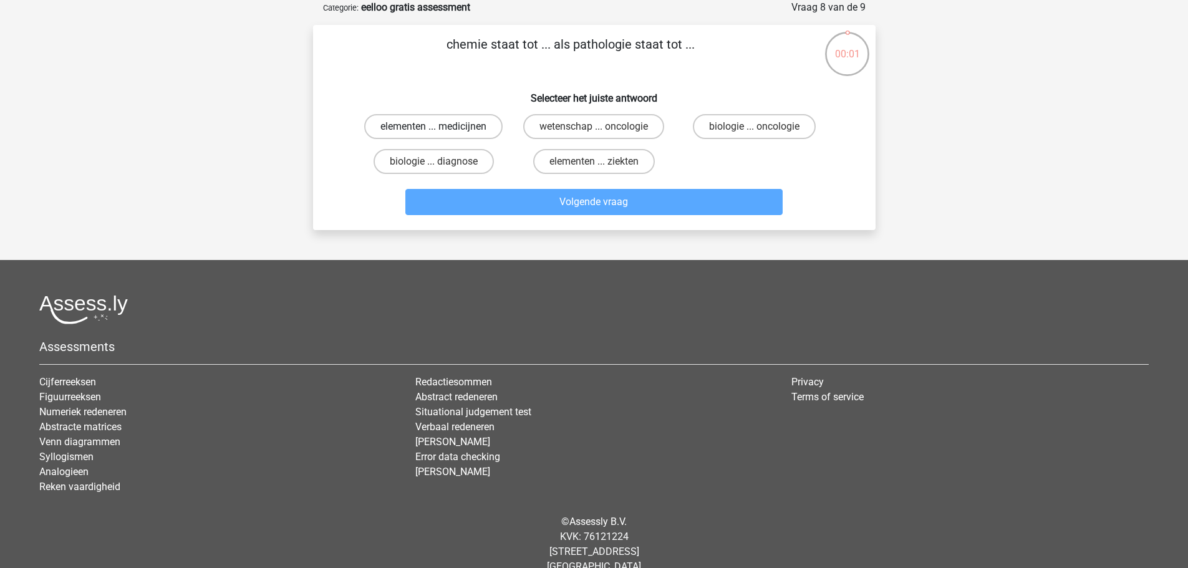
click at [454, 128] on label "elementen ... medicijnen" at bounding box center [433, 126] width 138 height 25
click at [441, 128] on input "elementen ... medicijnen" at bounding box center [437, 131] width 8 height 8
radio input "true"
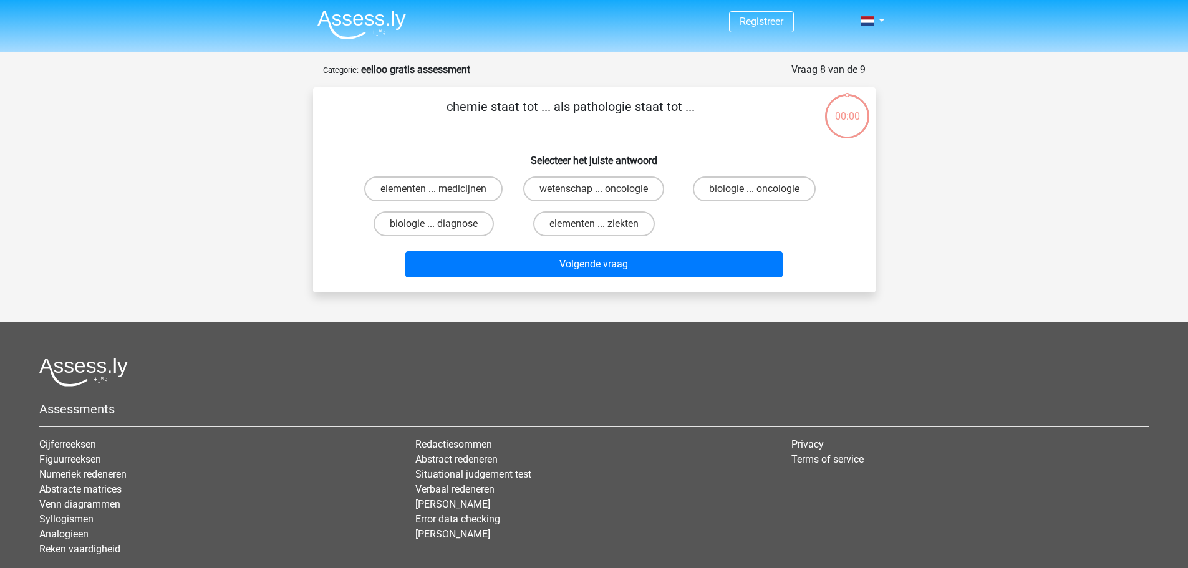
scroll to position [62, 0]
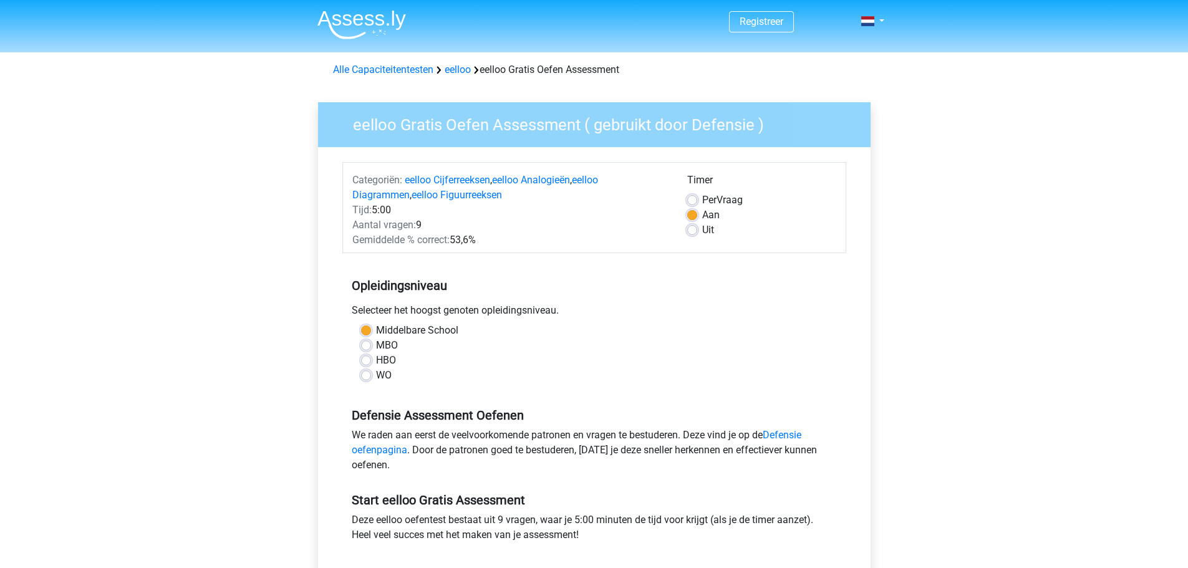
scroll to position [249, 0]
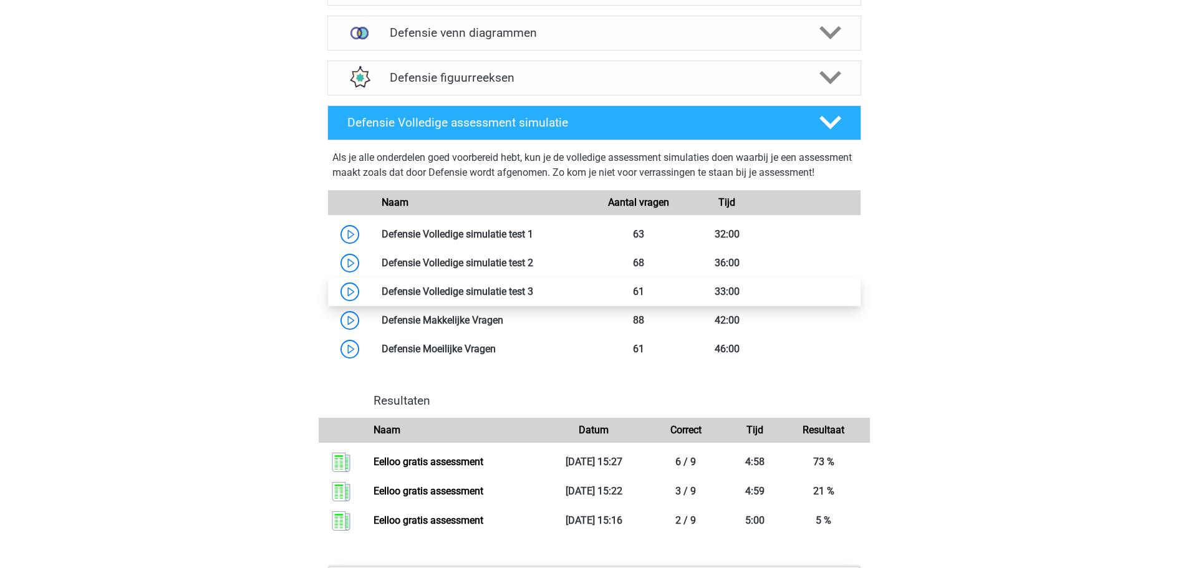
scroll to position [1060, 0]
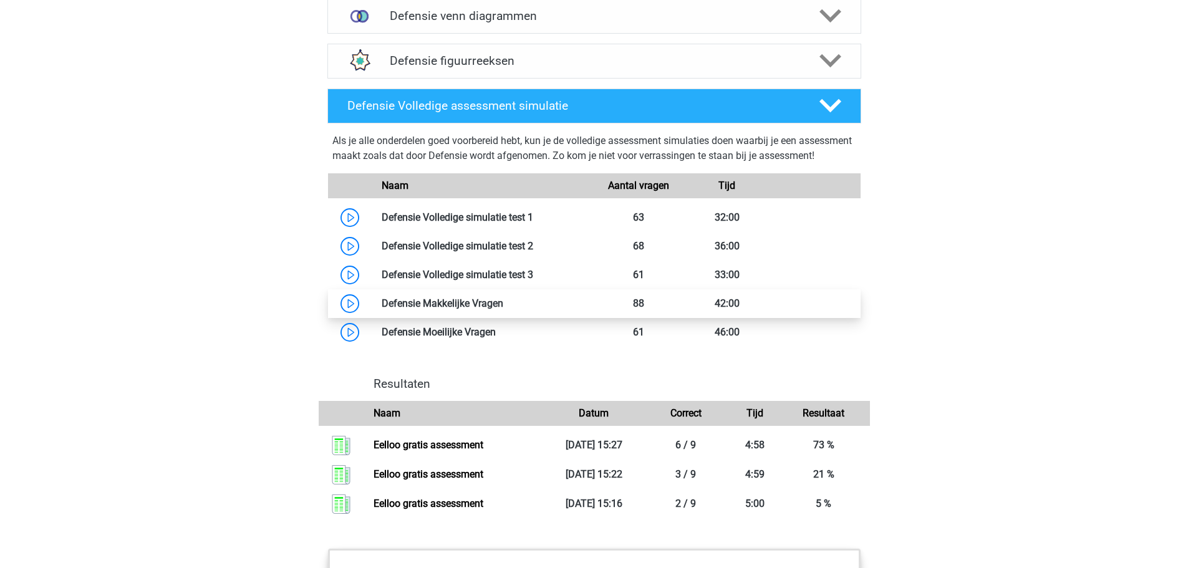
click at [503, 309] on link at bounding box center [503, 303] width 0 height 12
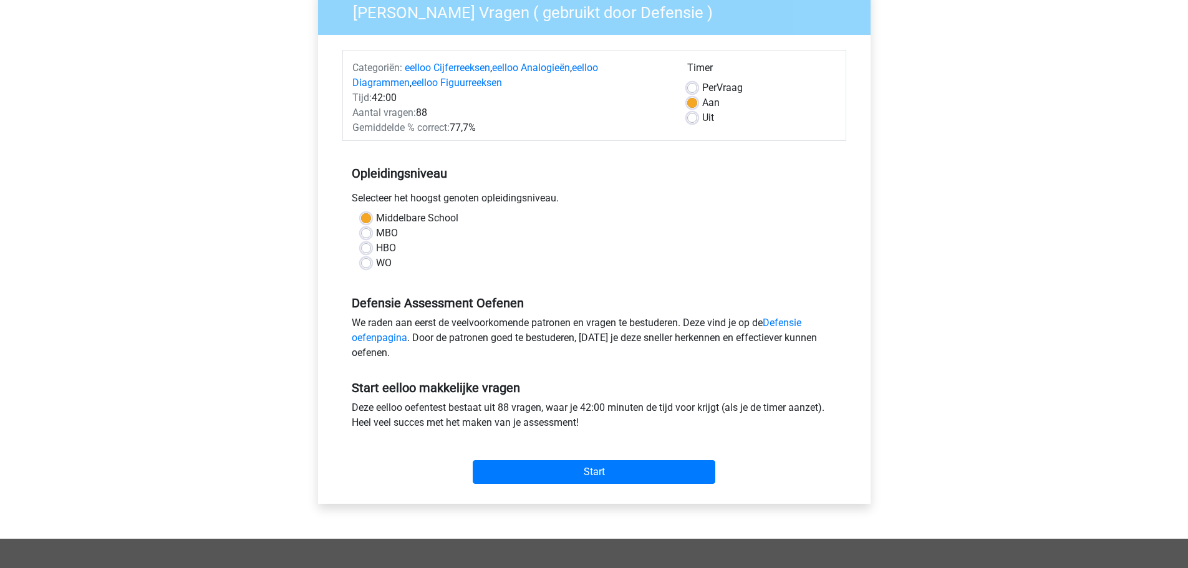
scroll to position [187, 0]
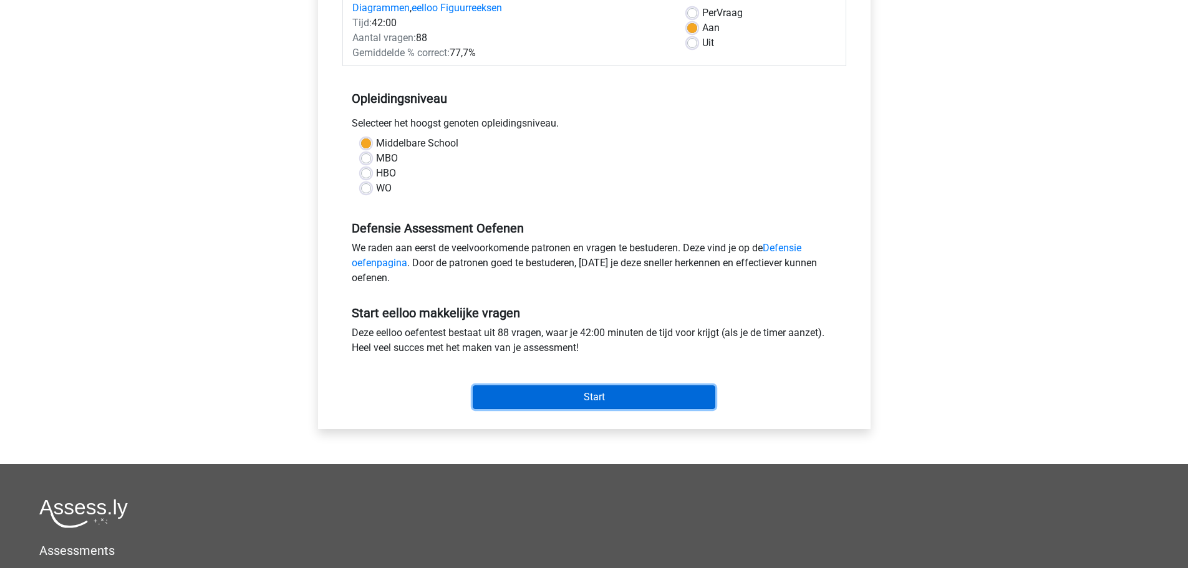
click at [609, 394] on input "Start" at bounding box center [594, 397] width 242 height 24
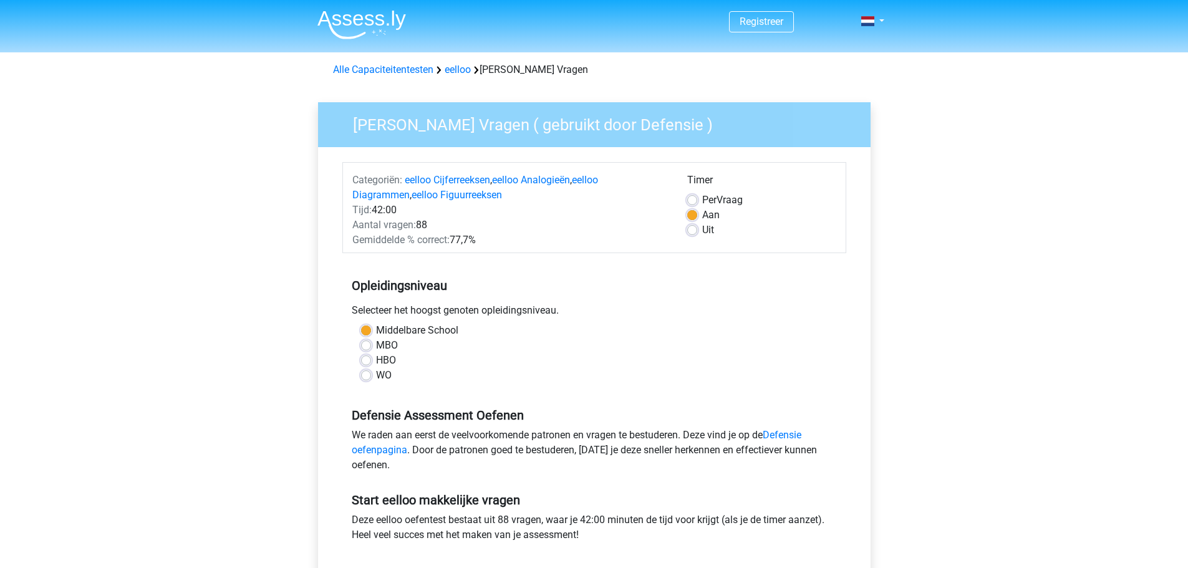
scroll to position [187, 0]
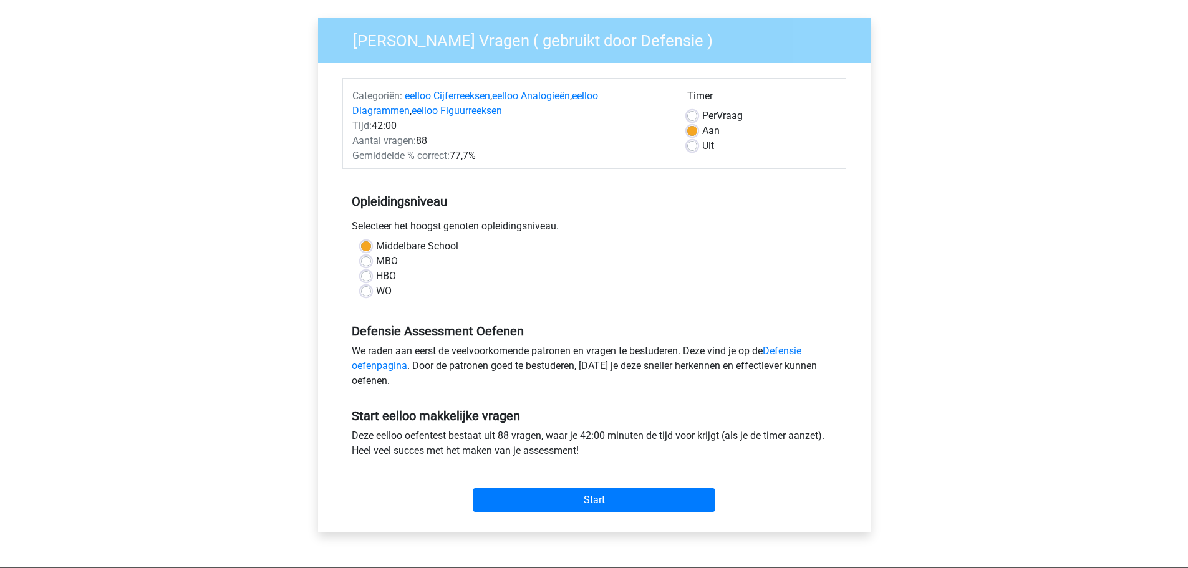
scroll to position [62, 0]
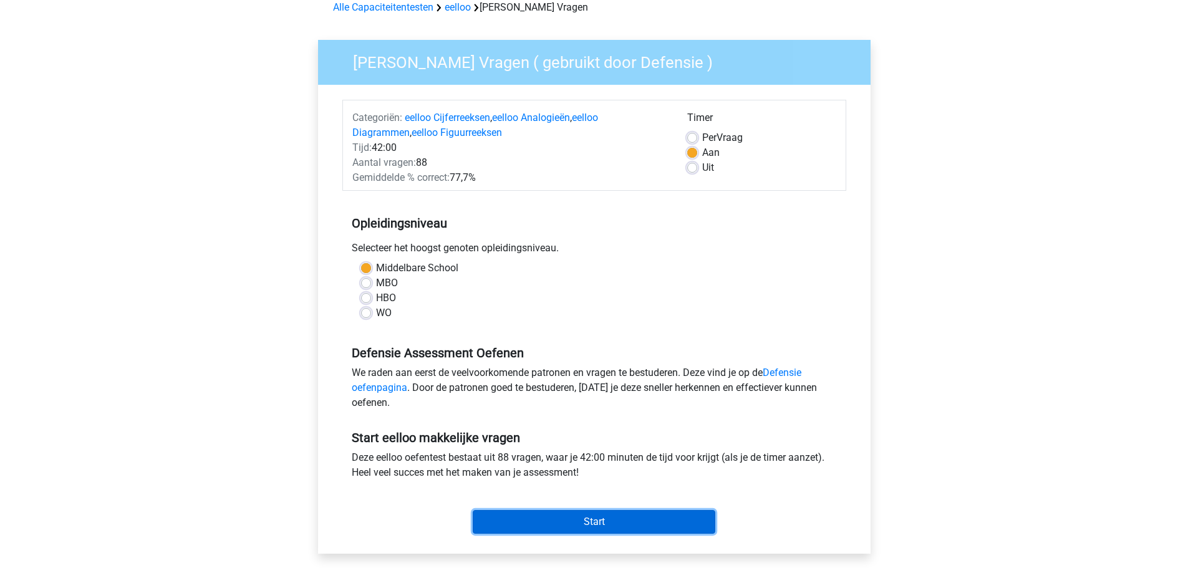
click at [580, 519] on input "Start" at bounding box center [594, 522] width 242 height 24
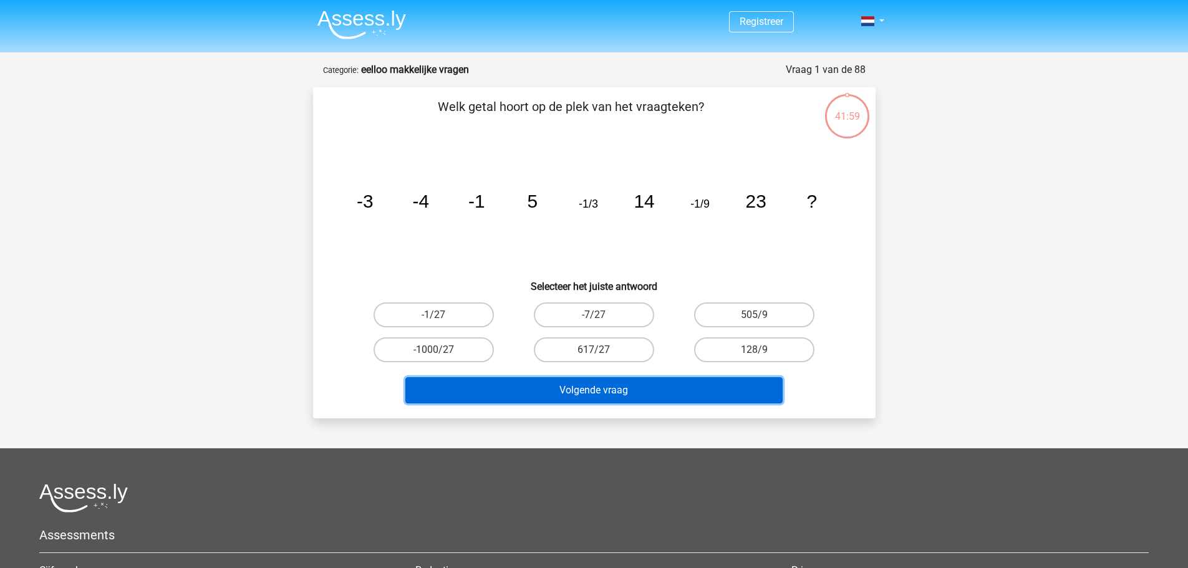
click at [633, 391] on button "Volgende vraag" at bounding box center [593, 390] width 377 height 26
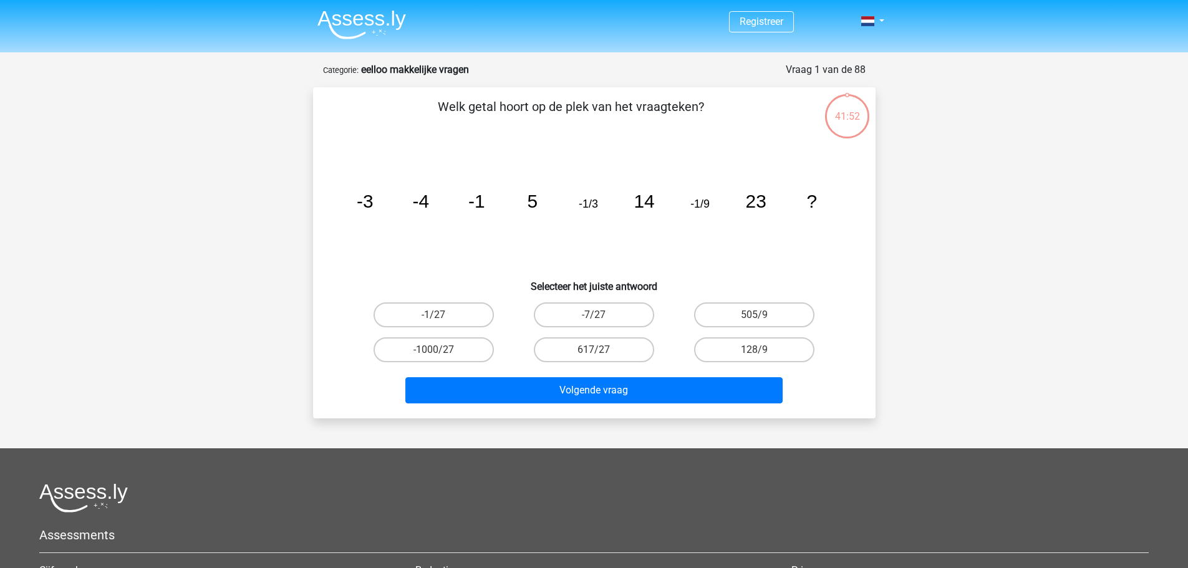
click at [411, 271] on h6 "Selecteer het juiste antwoord" at bounding box center [594, 282] width 522 height 22
click at [464, 310] on label "-1/27" at bounding box center [433, 314] width 120 height 25
click at [441, 315] on input "-1/27" at bounding box center [437, 319] width 8 height 8
radio input "true"
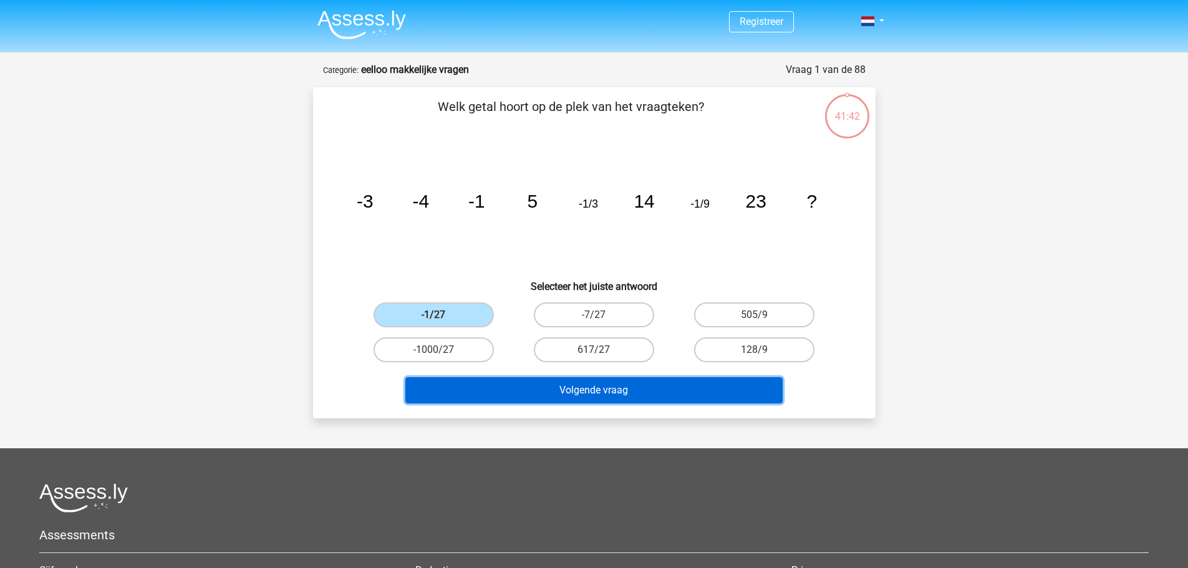
click at [617, 389] on button "Volgende vraag" at bounding box center [593, 390] width 377 height 26
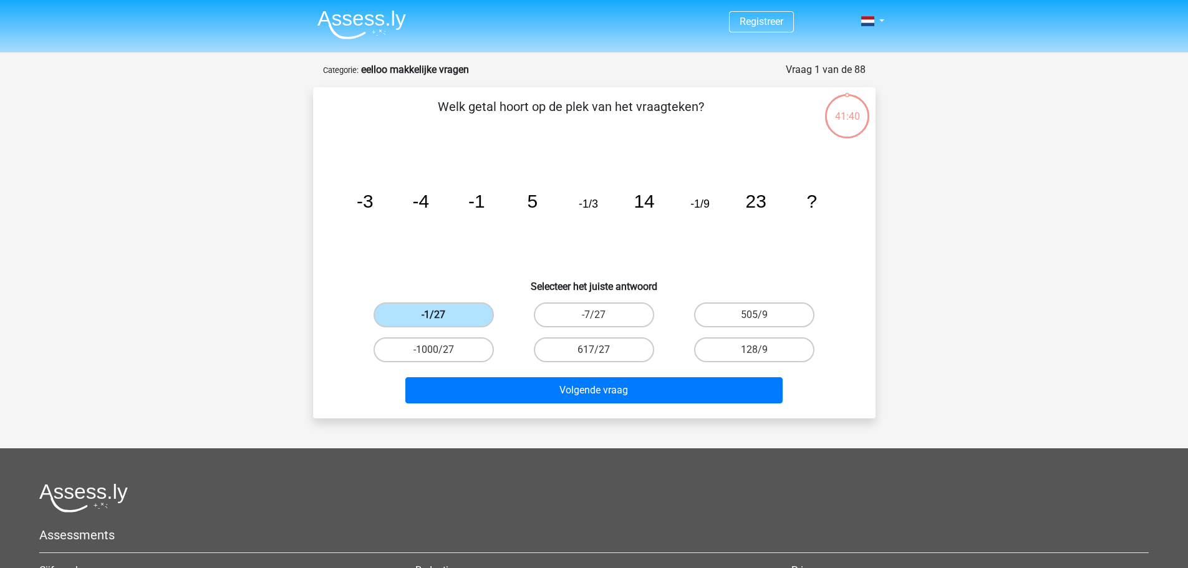
click at [449, 320] on label "-1/27" at bounding box center [433, 314] width 120 height 25
click at [441, 320] on input "-1/27" at bounding box center [437, 319] width 8 height 8
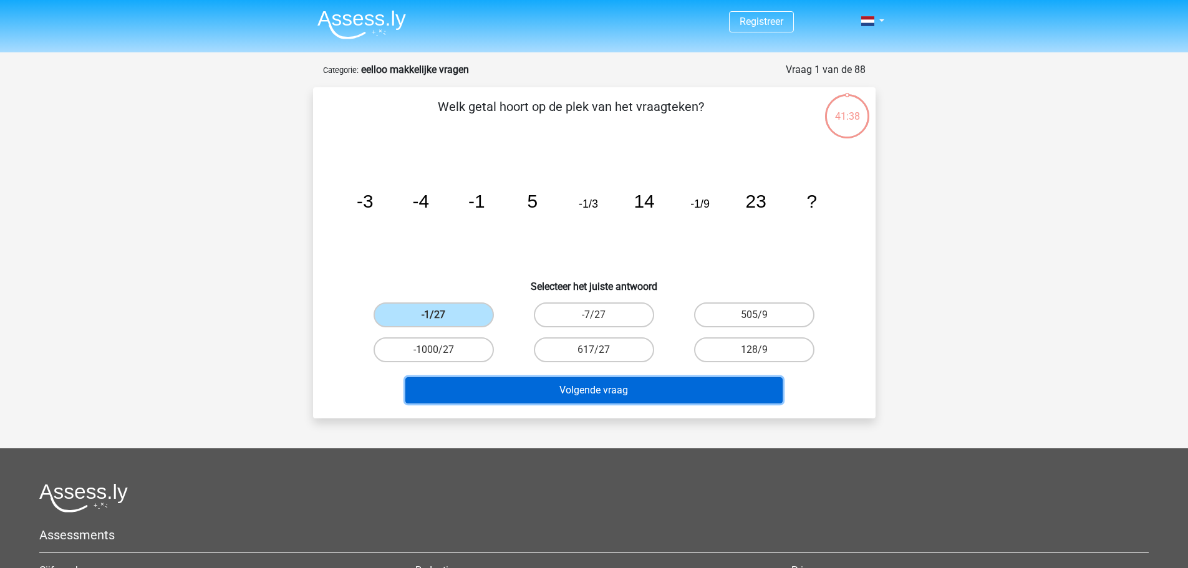
click at [621, 383] on button "Volgende vraag" at bounding box center [593, 390] width 377 height 26
click at [506, 377] on button "Volgende vraag" at bounding box center [593, 390] width 377 height 26
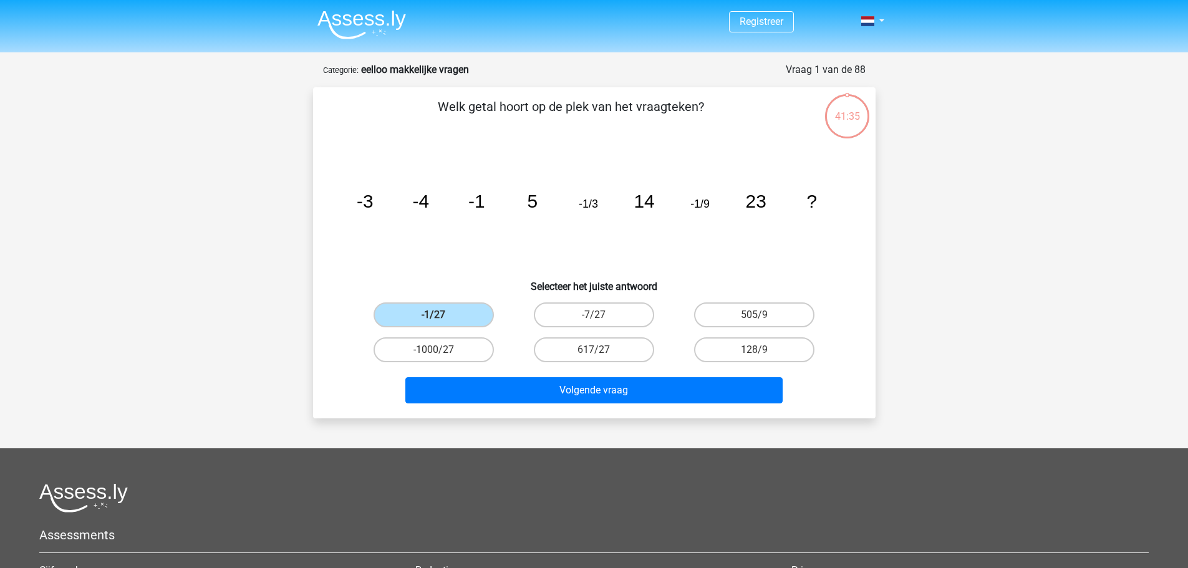
click at [883, 353] on div "41:35 Vraag 1 van de 88 Categorie: eelloo makkelijke vragen Welk getal hoort op…" at bounding box center [594, 240] width 582 height 356
click at [593, 314] on label "-7/27" at bounding box center [594, 314] width 120 height 25
click at [593, 315] on input "-7/27" at bounding box center [597, 319] width 8 height 8
radio input "true"
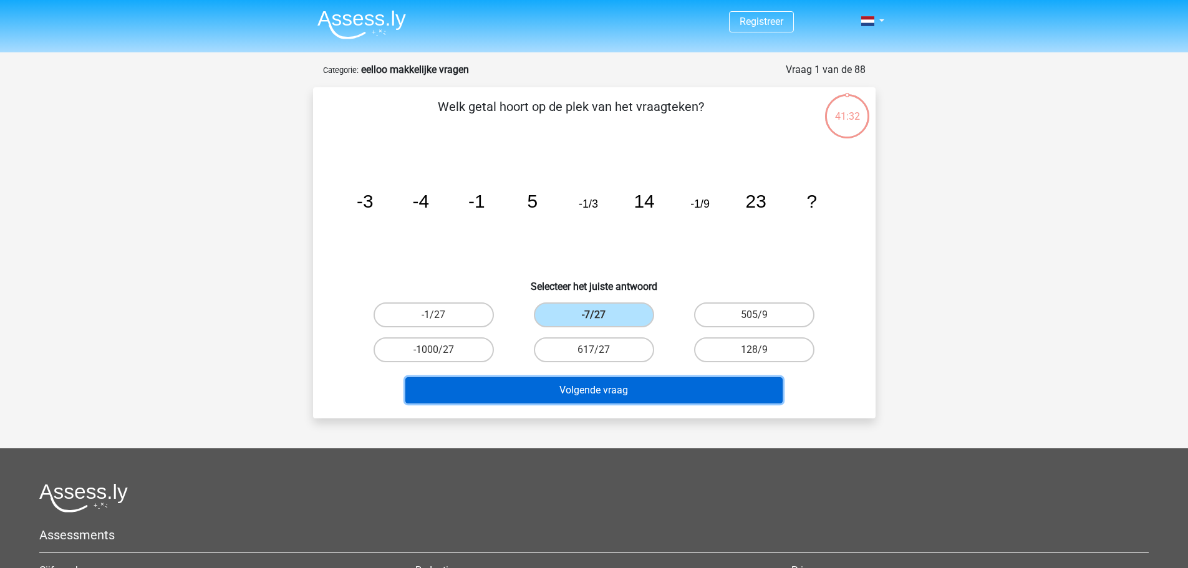
click at [627, 383] on button "Volgende vraag" at bounding box center [593, 390] width 377 height 26
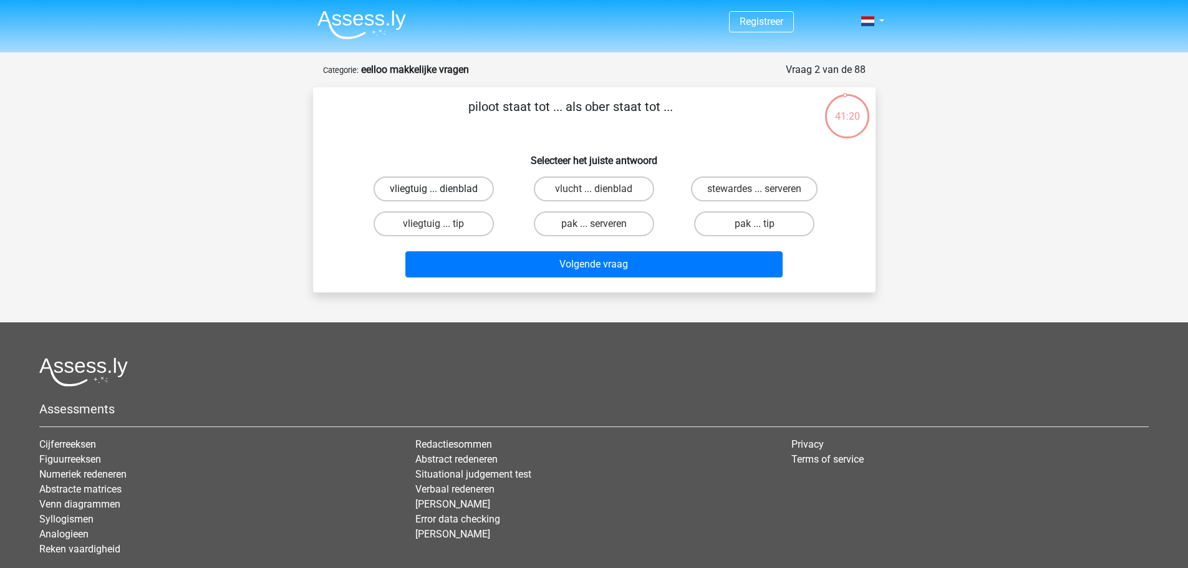
click at [444, 186] on label "vliegtuig ... dienblad" at bounding box center [433, 188] width 120 height 25
click at [441, 189] on input "vliegtuig ... dienblad" at bounding box center [437, 193] width 8 height 8
radio input "true"
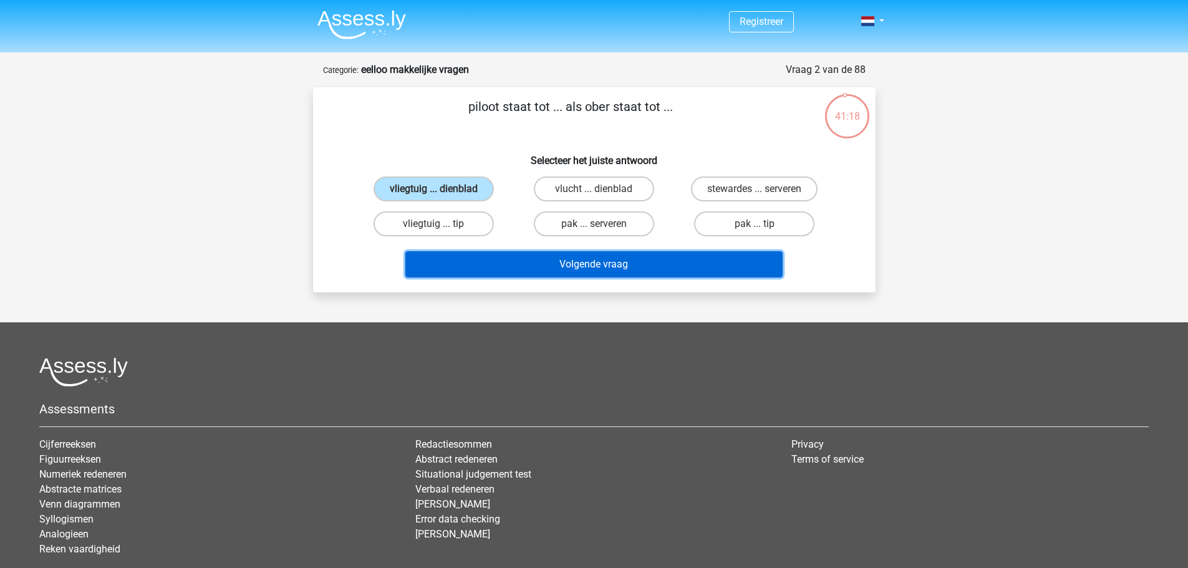
click at [569, 261] on button "Volgende vraag" at bounding box center [593, 264] width 377 height 26
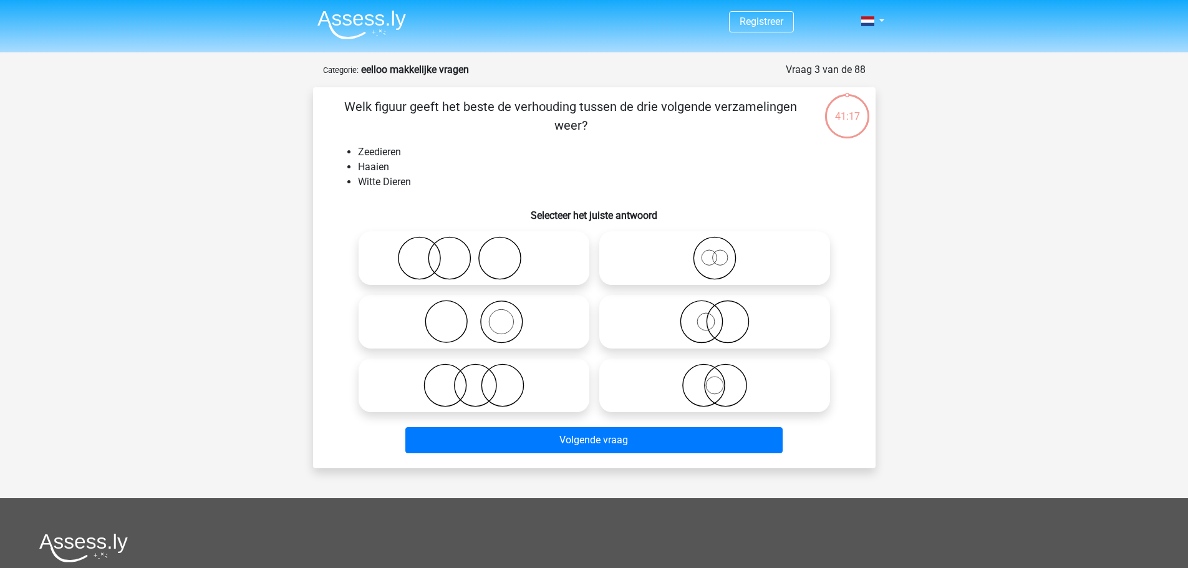
scroll to position [62, 0]
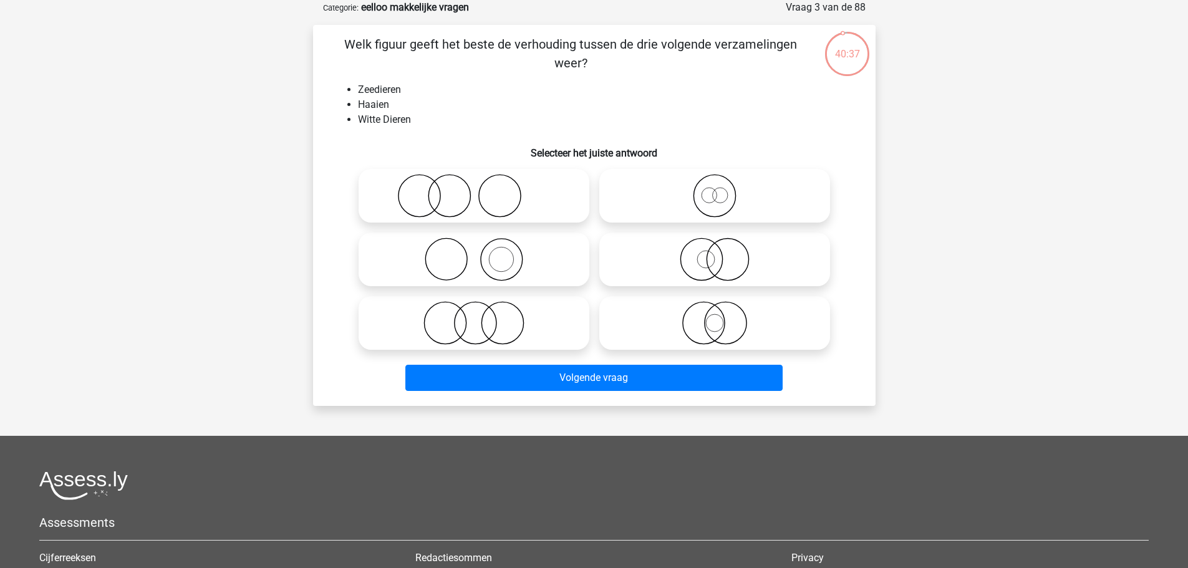
click at [732, 270] on icon at bounding box center [714, 260] width 221 height 44
click at [722, 253] on input "radio" at bounding box center [718, 249] width 8 height 8
radio input "true"
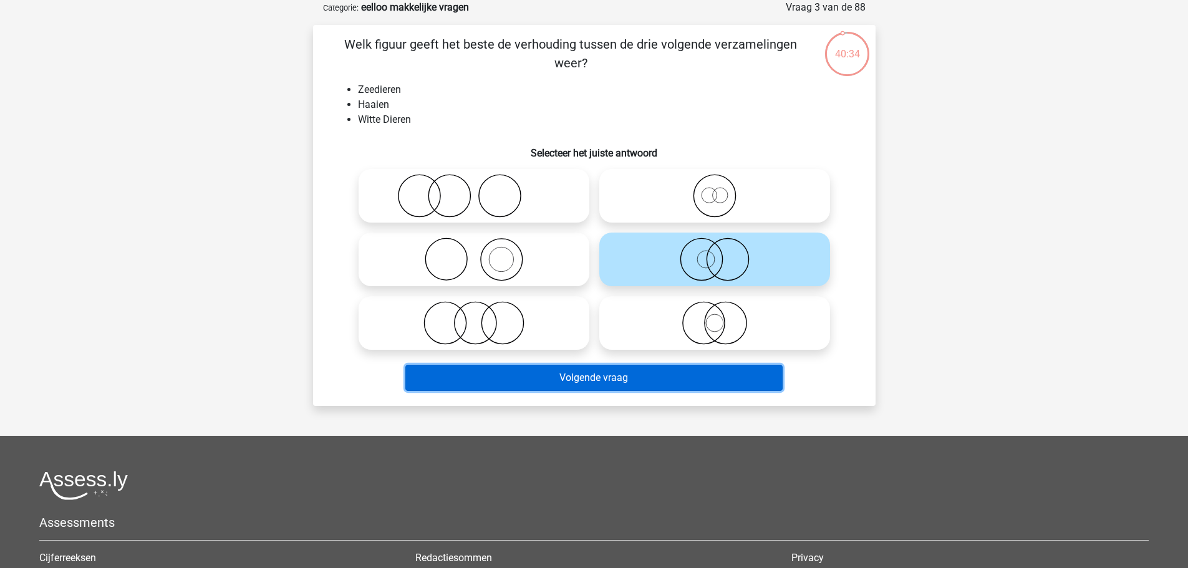
click at [629, 372] on button "Volgende vraag" at bounding box center [593, 378] width 377 height 26
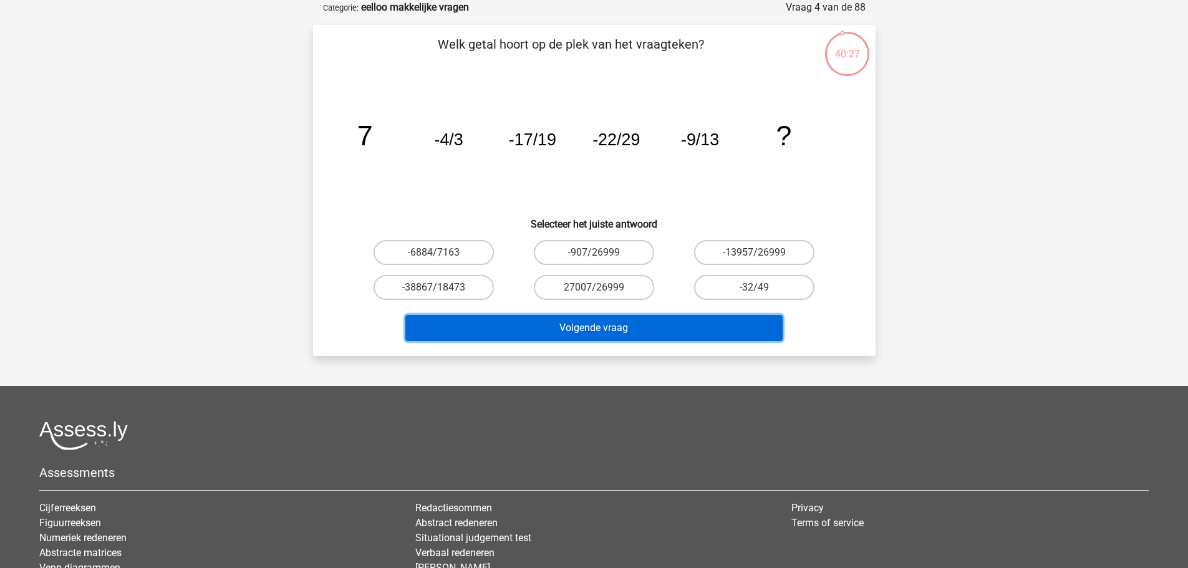
click at [613, 329] on button "Volgende vraag" at bounding box center [593, 328] width 377 height 26
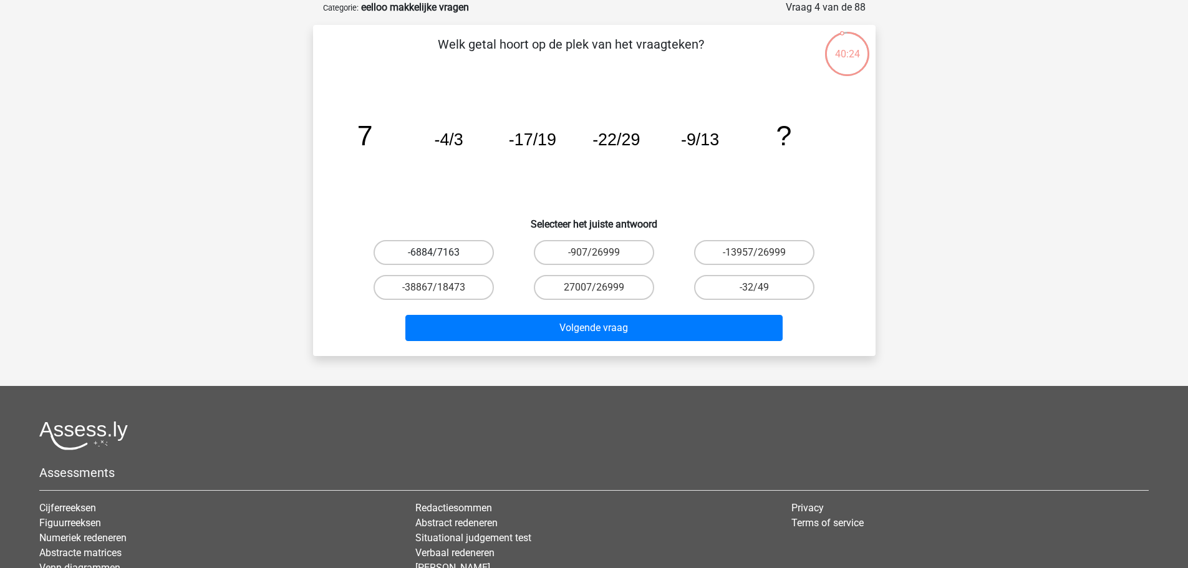
click at [428, 257] on label "-6884/7163" at bounding box center [433, 252] width 120 height 25
click at [433, 257] on input "-6884/7163" at bounding box center [437, 256] width 8 height 8
radio input "true"
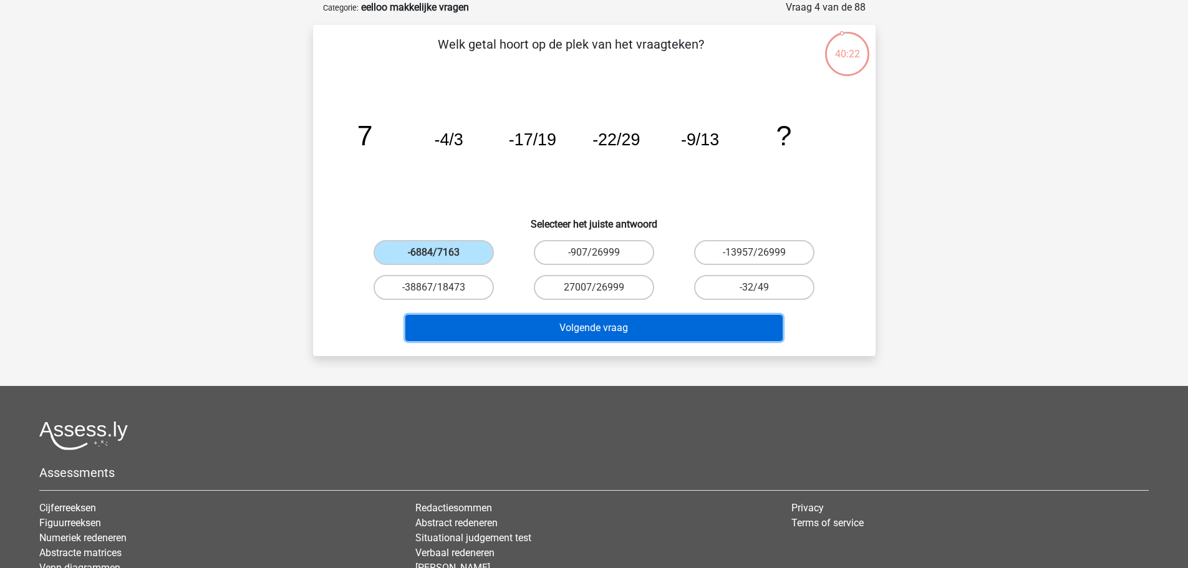
click at [527, 326] on button "Volgende vraag" at bounding box center [593, 328] width 377 height 26
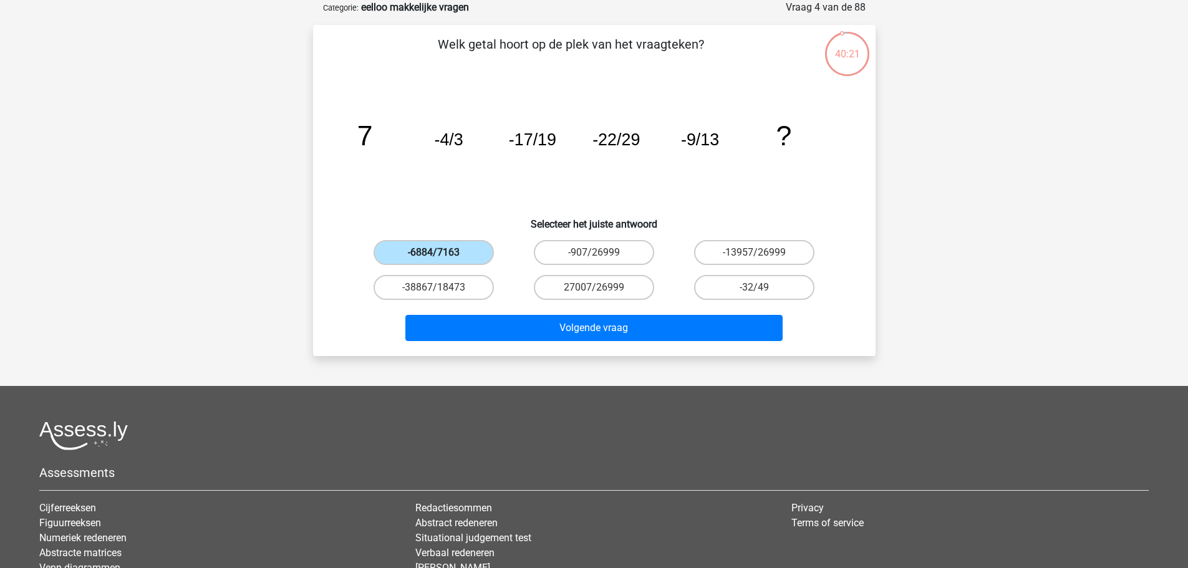
click at [462, 256] on label "-6884/7163" at bounding box center [433, 252] width 120 height 25
click at [441, 256] on input "-6884/7163" at bounding box center [437, 256] width 8 height 8
click at [597, 253] on input "-907/26999" at bounding box center [597, 256] width 8 height 8
radio input "true"
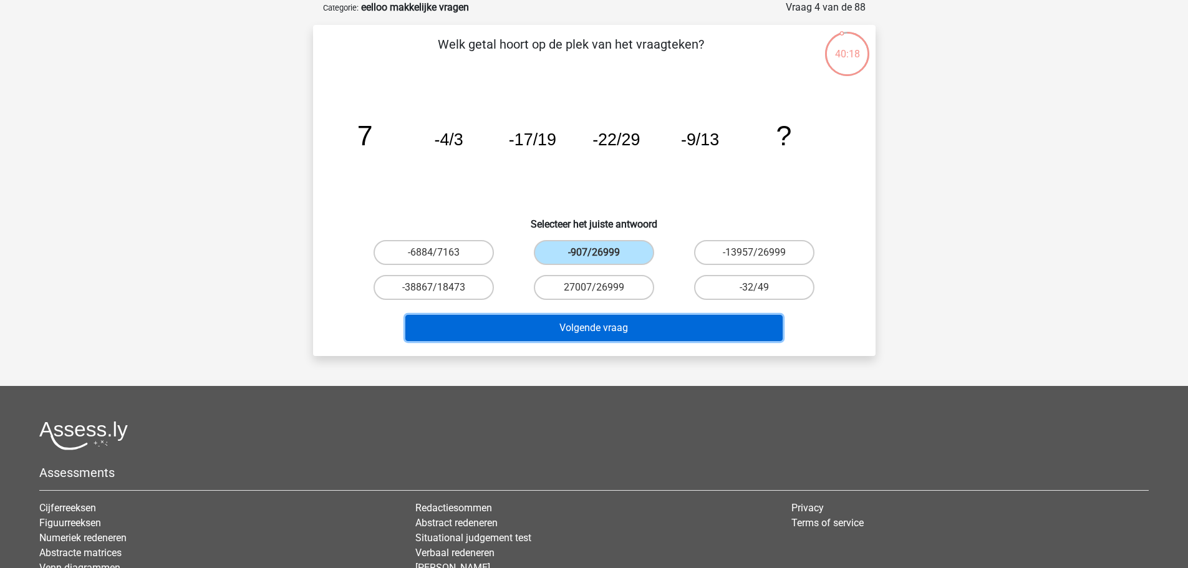
click at [676, 333] on button "Volgende vraag" at bounding box center [593, 328] width 377 height 26
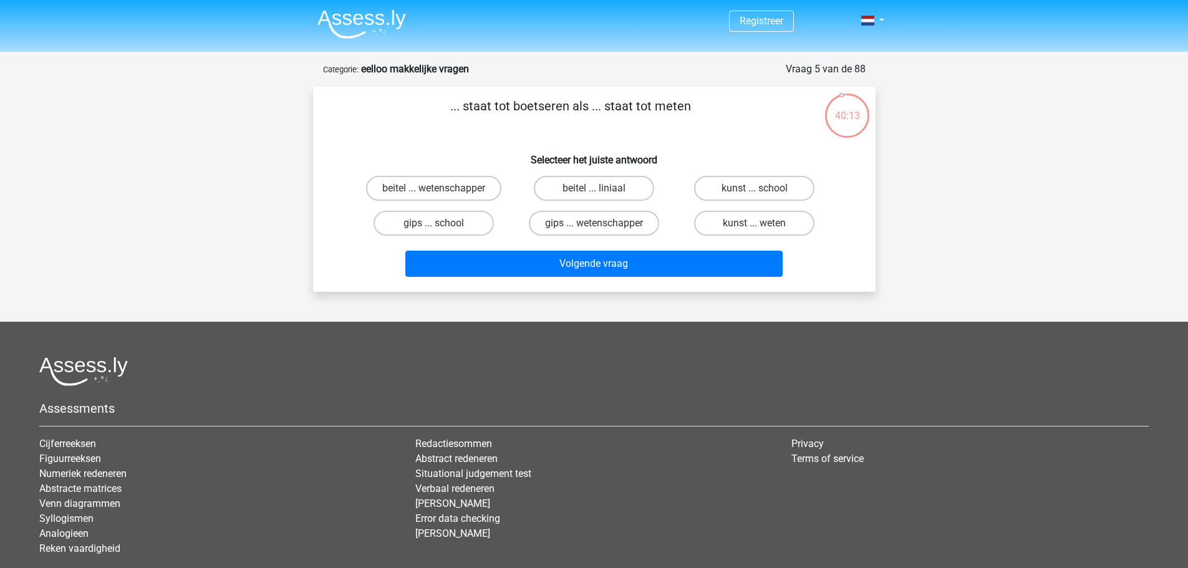
scroll to position [0, 0]
click at [577, 189] on label "beitel ... liniaal" at bounding box center [594, 188] width 120 height 25
click at [593, 189] on input "beitel ... liniaal" at bounding box center [597, 193] width 8 height 8
radio input "true"
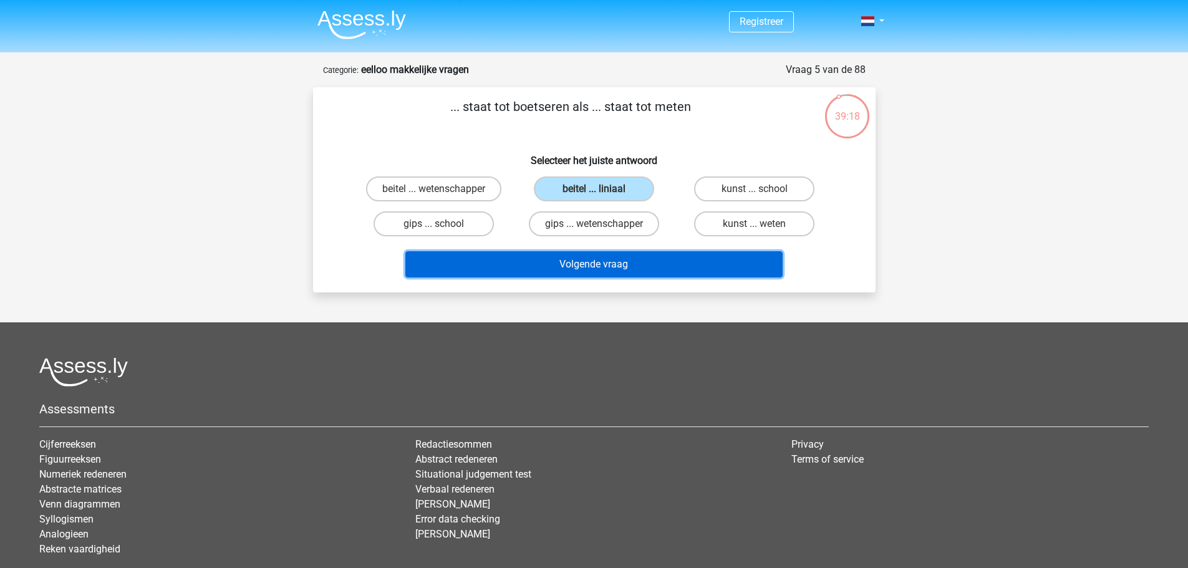
click at [592, 264] on button "Volgende vraag" at bounding box center [593, 264] width 377 height 26
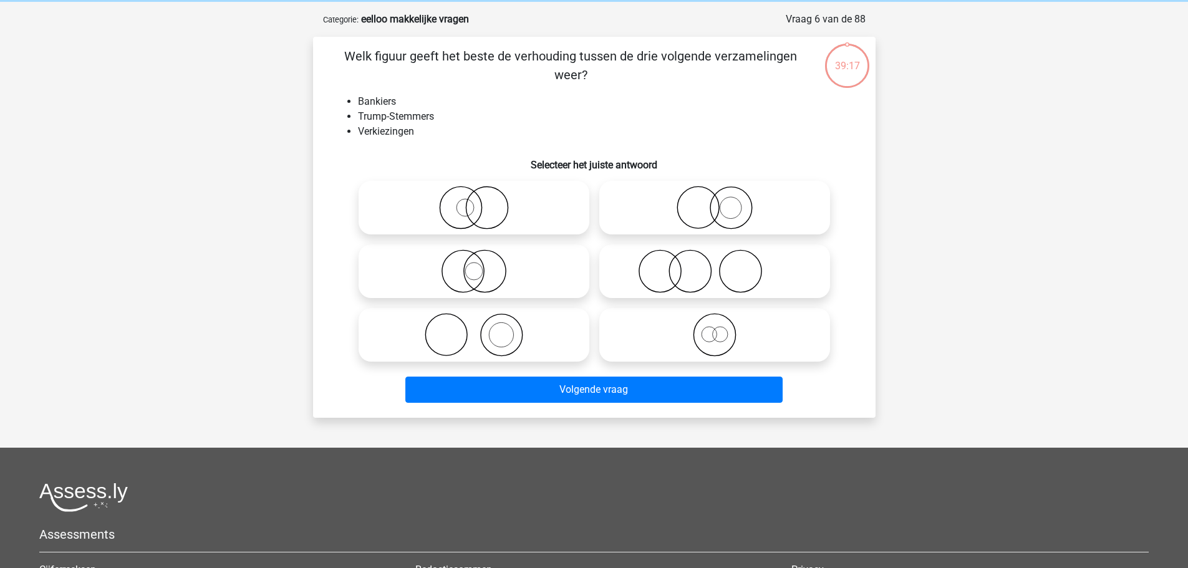
scroll to position [62, 0]
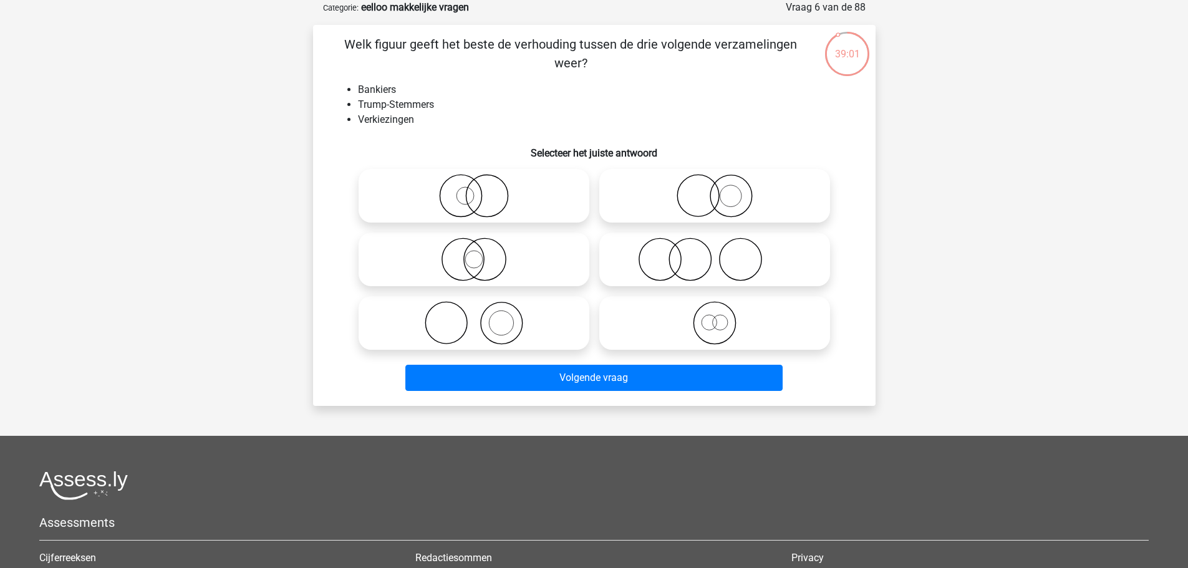
click at [456, 332] on icon at bounding box center [473, 323] width 221 height 44
click at [474, 317] on input "radio" at bounding box center [478, 313] width 8 height 8
radio input "true"
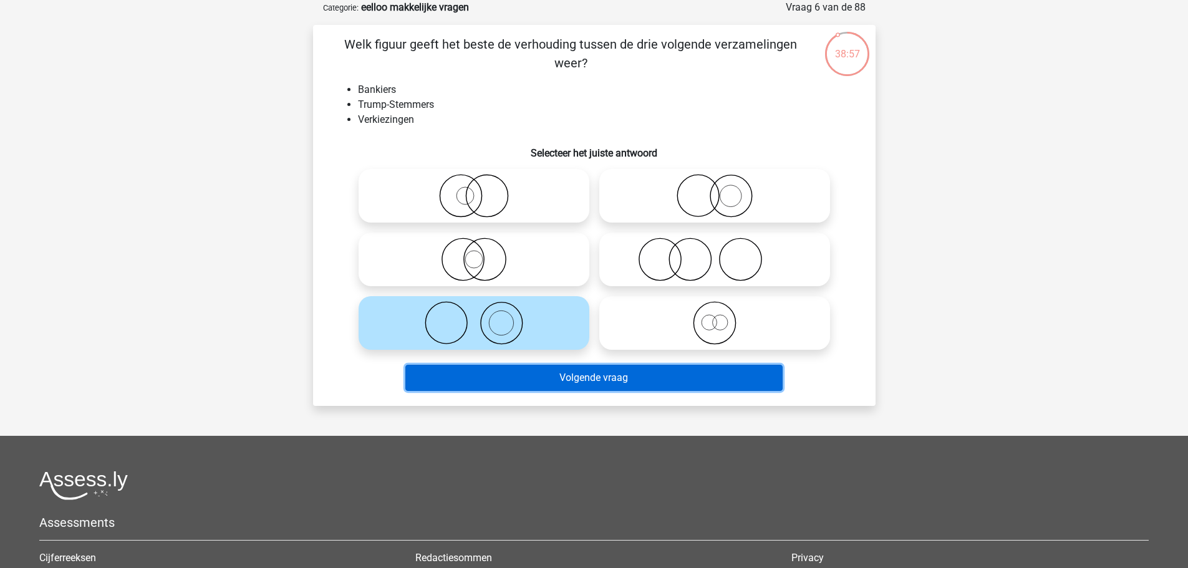
click at [612, 374] on button "Volgende vraag" at bounding box center [593, 378] width 377 height 26
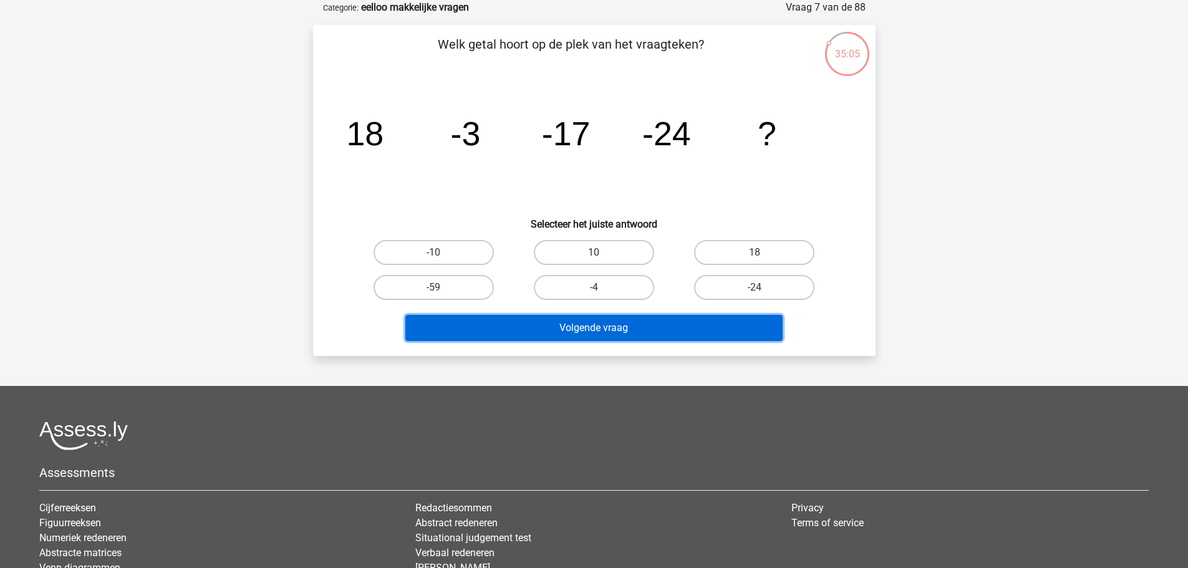
click at [628, 333] on button "Volgende vraag" at bounding box center [593, 328] width 377 height 26
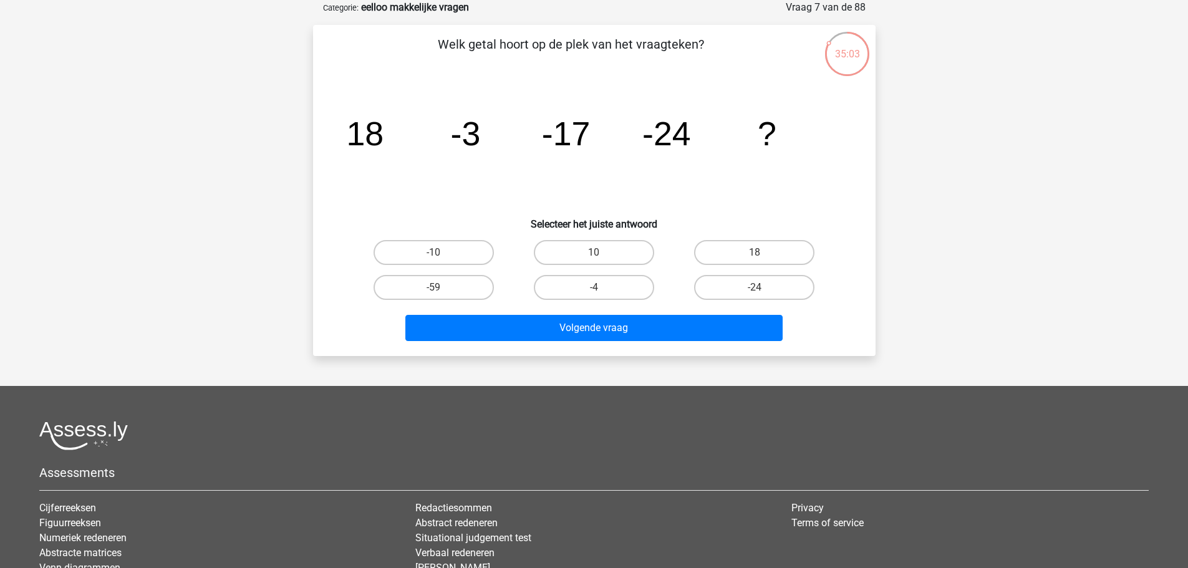
click at [516, 295] on div "-4" at bounding box center [594, 287] width 160 height 35
click at [431, 247] on label "-10" at bounding box center [433, 252] width 120 height 25
click at [433, 252] on input "-10" at bounding box center [437, 256] width 8 height 8
radio input "true"
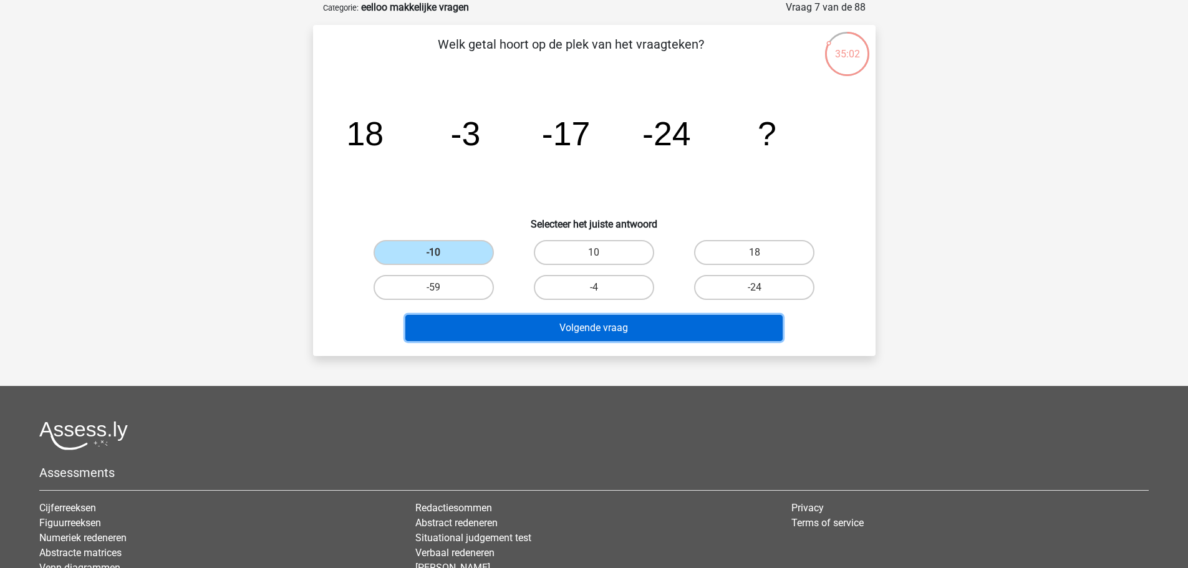
click at [612, 335] on button "Volgende vraag" at bounding box center [593, 328] width 377 height 26
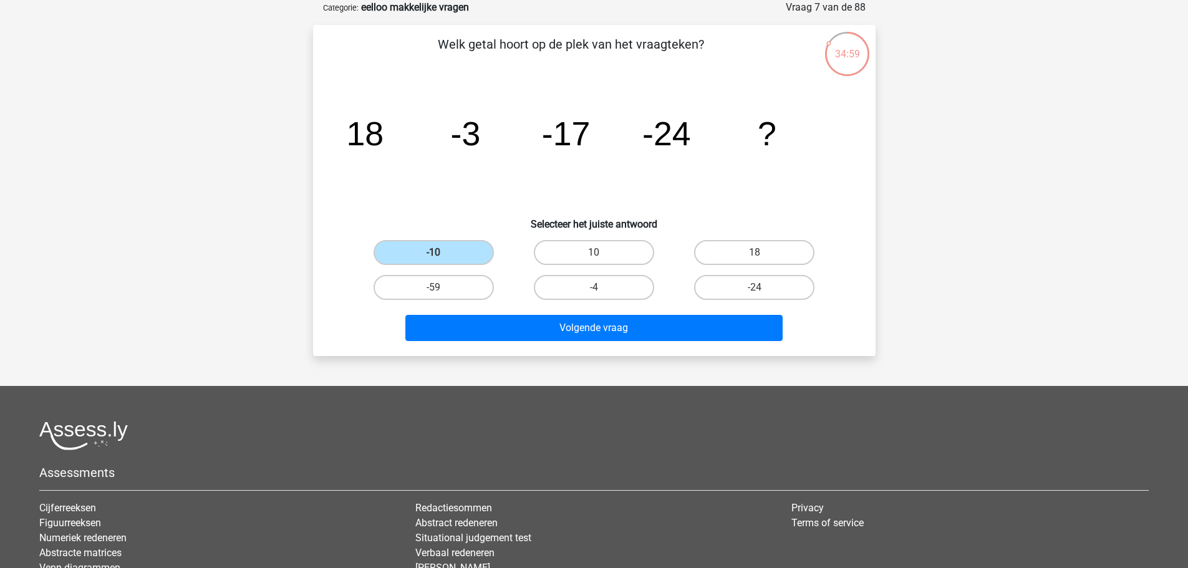
click at [523, 304] on div "-4" at bounding box center [594, 287] width 160 height 35
click at [744, 251] on label "18" at bounding box center [754, 252] width 120 height 25
click at [754, 252] on input "18" at bounding box center [758, 256] width 8 height 8
radio input "true"
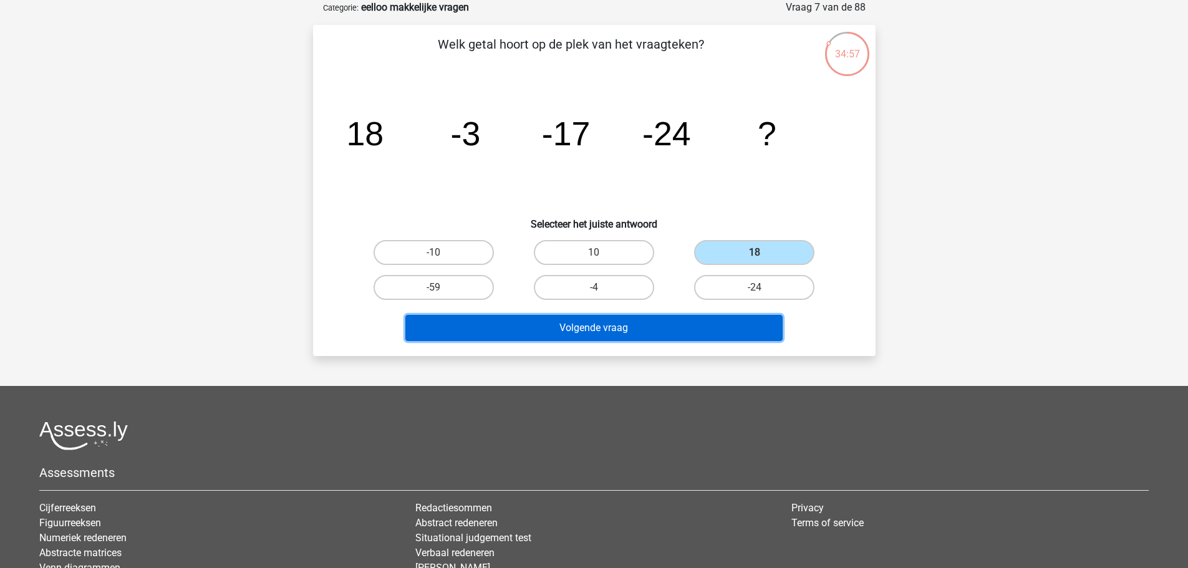
click at [666, 327] on button "Volgende vraag" at bounding box center [593, 328] width 377 height 26
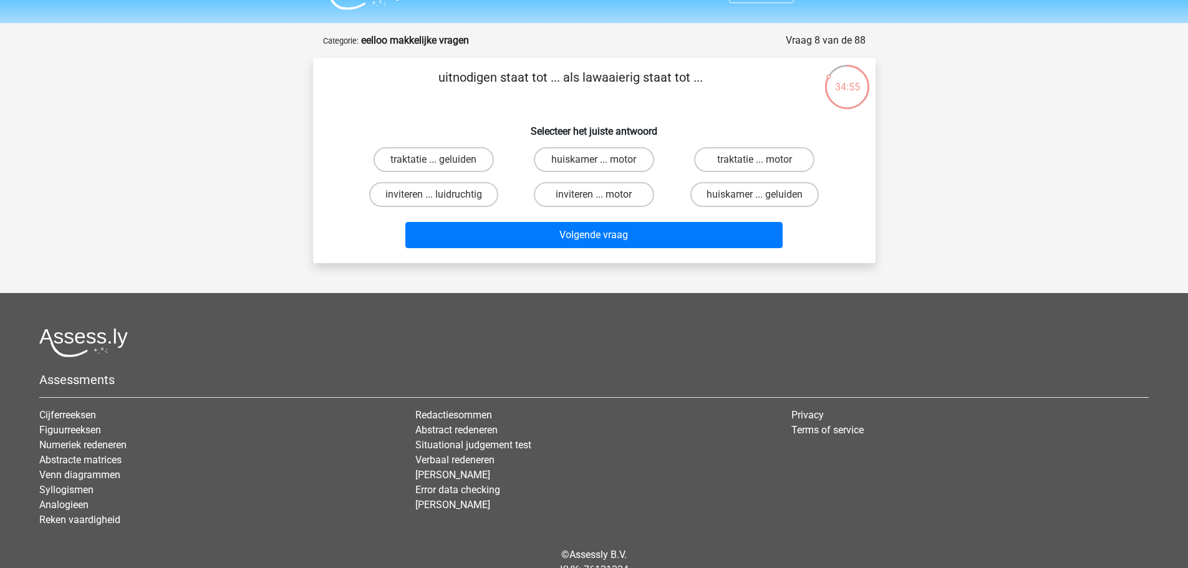
scroll to position [0, 0]
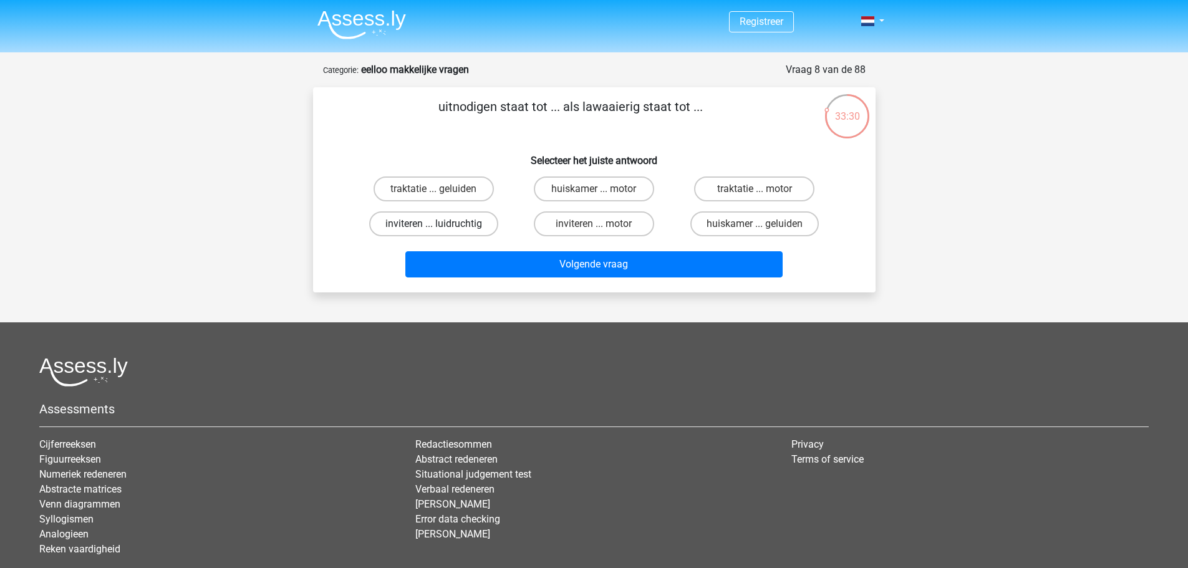
click at [424, 223] on label "inviteren ... luidruchtig" at bounding box center [433, 223] width 129 height 25
click at [433, 224] on input "inviteren ... luidruchtig" at bounding box center [437, 228] width 8 height 8
radio input "true"
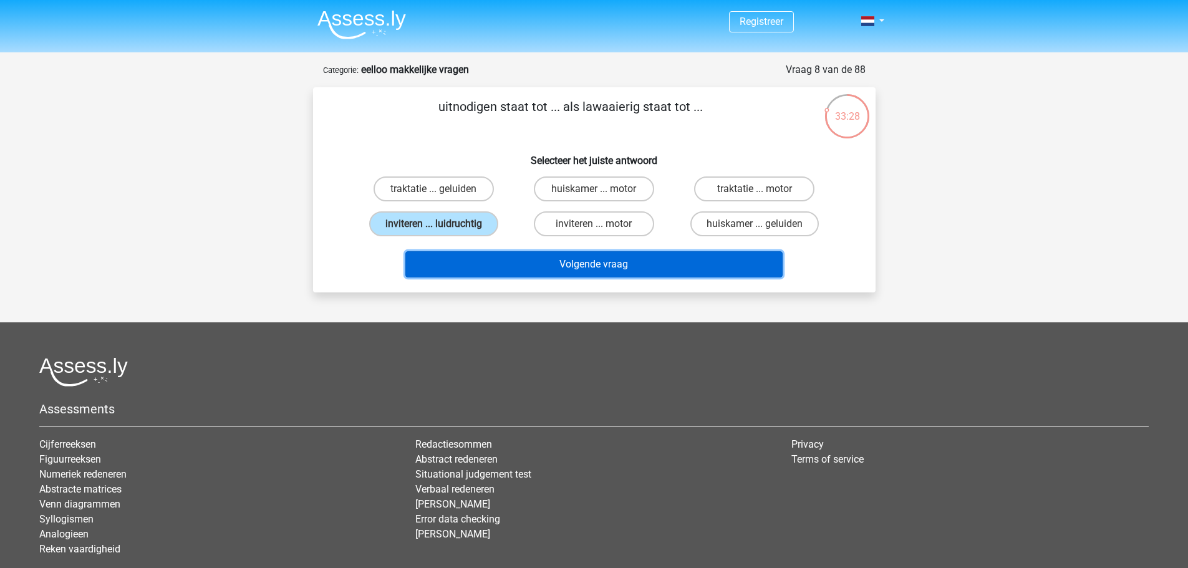
click at [590, 265] on button "Volgende vraag" at bounding box center [593, 264] width 377 height 26
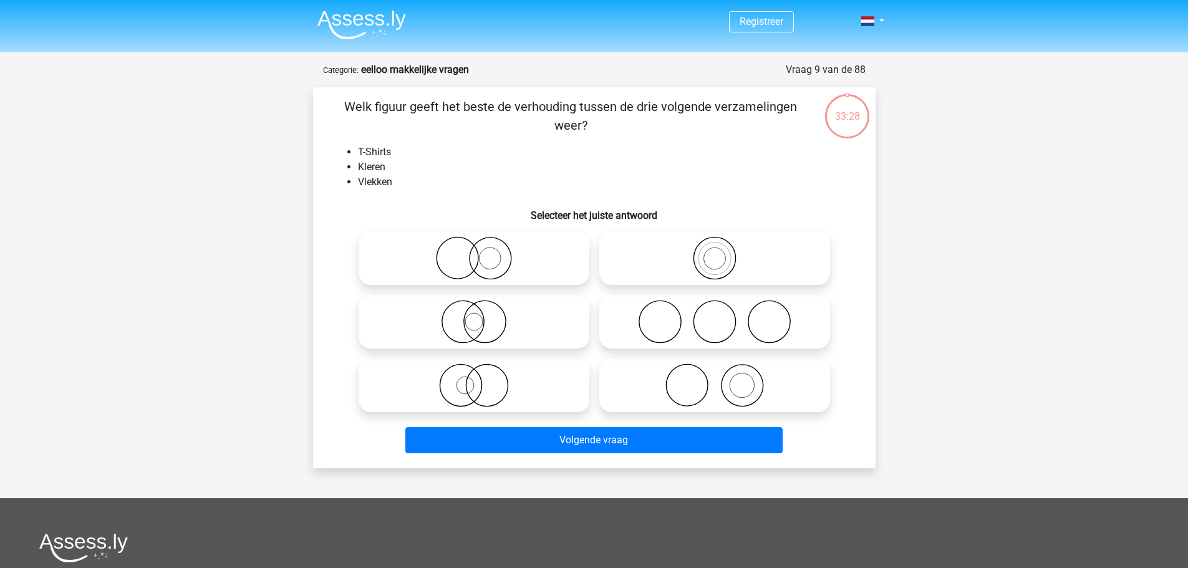
scroll to position [62, 0]
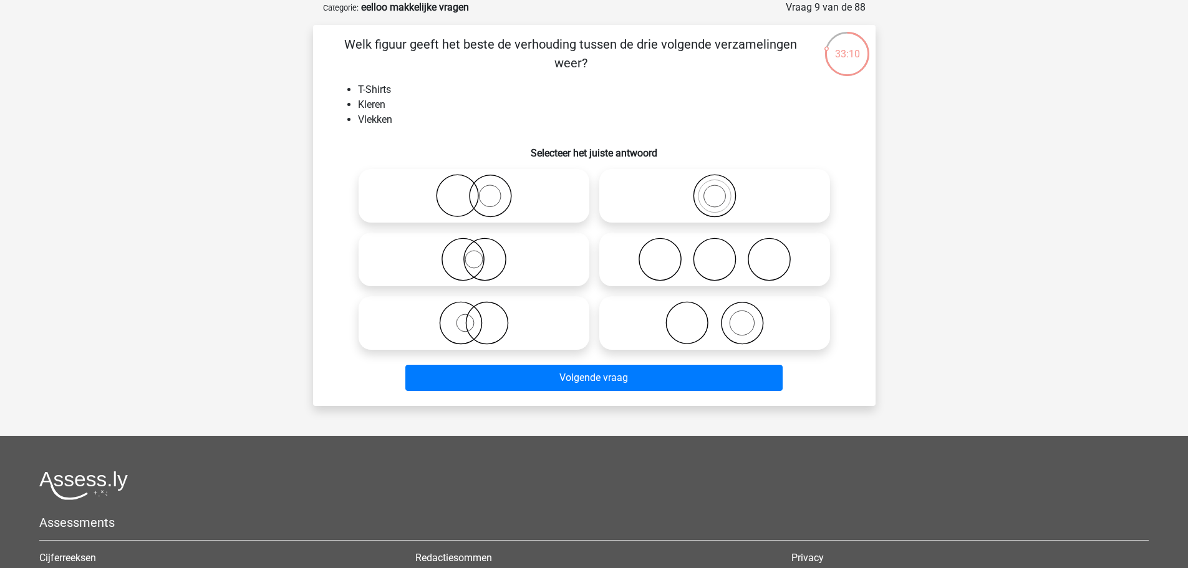
click at [477, 262] on icon at bounding box center [473, 260] width 221 height 44
click at [477, 253] on input "radio" at bounding box center [478, 249] width 8 height 8
radio input "true"
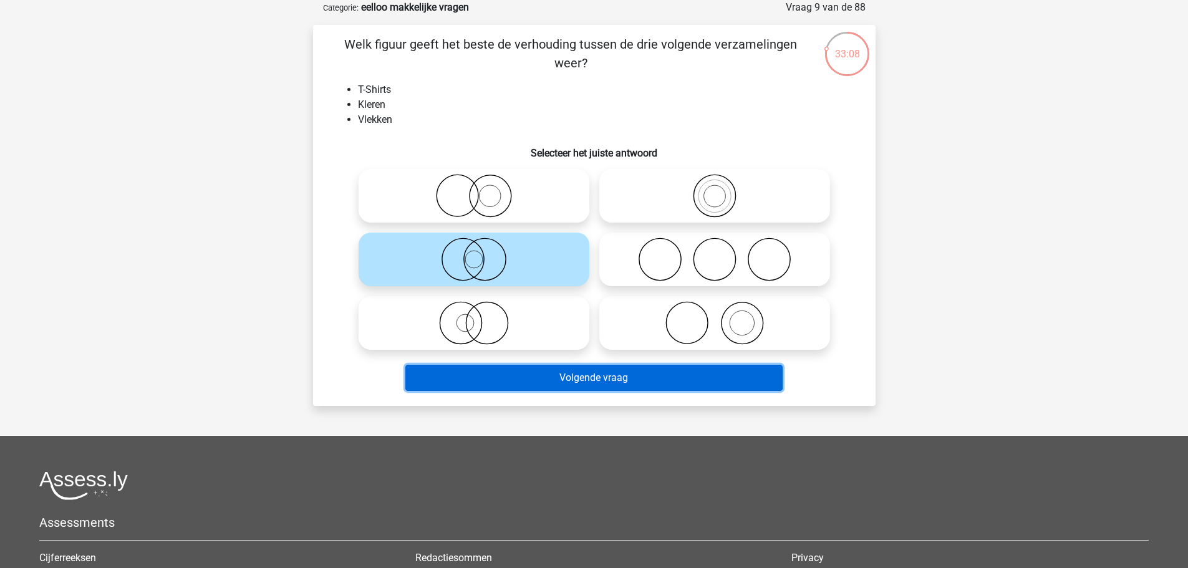
click at [612, 373] on button "Volgende vraag" at bounding box center [593, 378] width 377 height 26
